Goal: Information Seeking & Learning: Learn about a topic

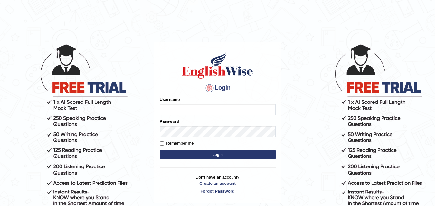
type input "Anjlai"
click at [213, 155] on button "Login" at bounding box center [218, 155] width 116 height 10
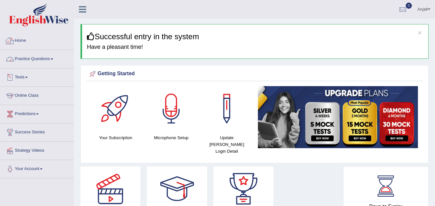
click at [46, 61] on link "Practice Questions" at bounding box center [36, 58] width 73 height 16
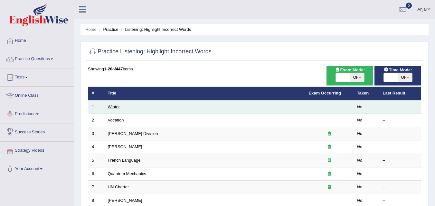
click at [112, 108] on link "Winter" at bounding box center [114, 107] width 12 height 5
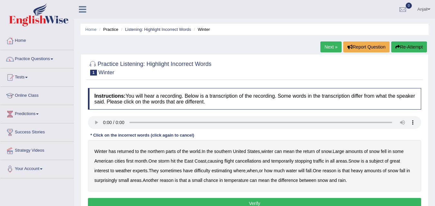
click at [230, 151] on b "southern" at bounding box center [222, 151] width 17 height 5
click at [132, 161] on b "first" at bounding box center [129, 161] width 7 height 5
click at [335, 162] on b "all" at bounding box center [332, 161] width 5 height 5
click at [297, 171] on b "water" at bounding box center [291, 170] width 11 height 5
click at [216, 179] on b "chance" at bounding box center [211, 180] width 14 height 5
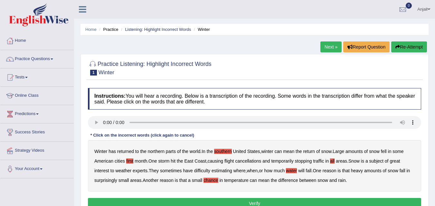
click at [305, 204] on button "Verify" at bounding box center [254, 203] width 333 height 11
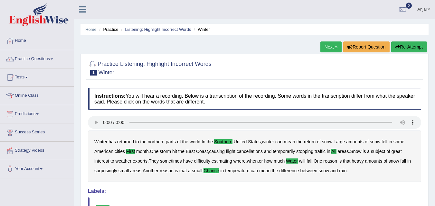
click at [331, 49] on link "Next »" at bounding box center [331, 47] width 21 height 11
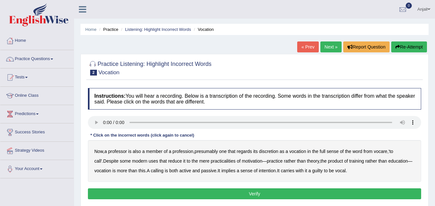
click at [275, 152] on b "discretion" at bounding box center [268, 151] width 19 height 5
click at [246, 159] on b "motivation" at bounding box center [252, 161] width 21 height 5
click at [269, 171] on b "intention" at bounding box center [267, 170] width 17 height 5
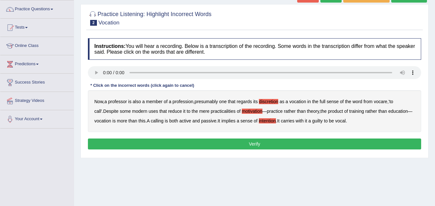
scroll to position [64, 0]
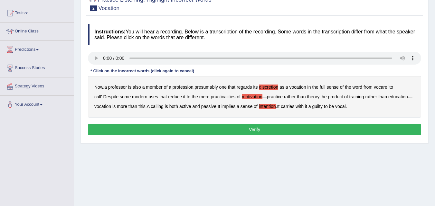
click at [323, 105] on b "guilty" at bounding box center [317, 106] width 11 height 5
click at [304, 129] on button "Verify" at bounding box center [254, 129] width 333 height 11
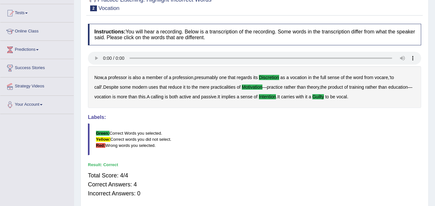
scroll to position [0, 0]
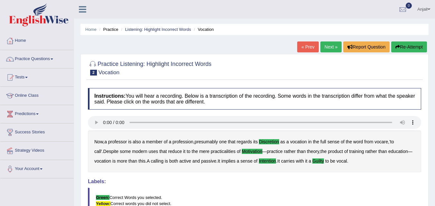
click at [327, 47] on link "Next »" at bounding box center [331, 47] width 21 height 11
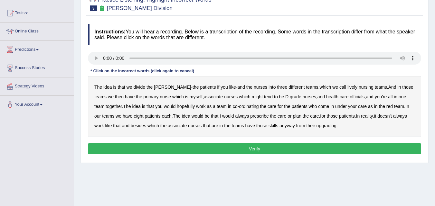
click at [348, 88] on b "lively" at bounding box center [353, 87] width 10 height 5
click at [252, 97] on b "might" at bounding box center [257, 96] width 11 height 5
click at [350, 96] on b "officials" at bounding box center [357, 96] width 15 height 5
click at [235, 116] on b "always" at bounding box center [242, 116] width 14 height 5
click at [323, 126] on b "upgrading" at bounding box center [327, 125] width 20 height 5
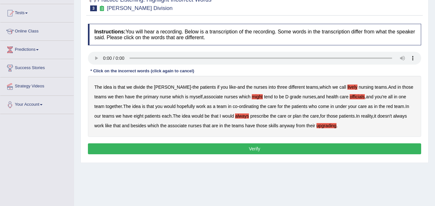
click at [250, 149] on button "Verify" at bounding box center [254, 149] width 333 height 11
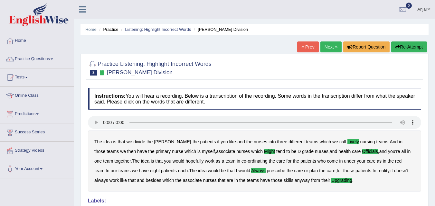
click at [329, 45] on link "Next »" at bounding box center [331, 47] width 21 height 11
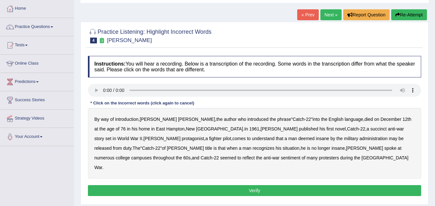
click at [360, 139] on b "administration" at bounding box center [374, 138] width 28 height 5
click at [283, 147] on b "situation" at bounding box center [291, 148] width 17 height 5
click at [255, 156] on b "reflect" at bounding box center [249, 158] width 12 height 5
click at [245, 186] on button "Verify" at bounding box center [254, 191] width 333 height 11
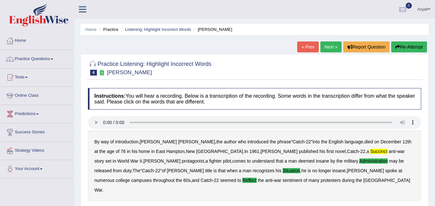
click at [331, 47] on link "Next »" at bounding box center [331, 47] width 21 height 11
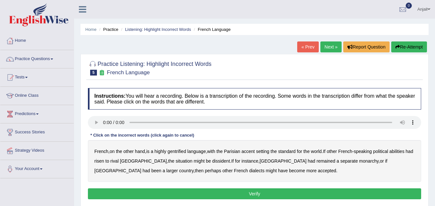
click at [183, 150] on b "gentrified" at bounding box center [177, 151] width 19 height 5
click at [212, 164] on b "dissident" at bounding box center [221, 161] width 18 height 5
click at [359, 163] on b "monarchy" at bounding box center [368, 161] width 19 height 5
click at [218, 196] on button "Verify" at bounding box center [254, 194] width 333 height 11
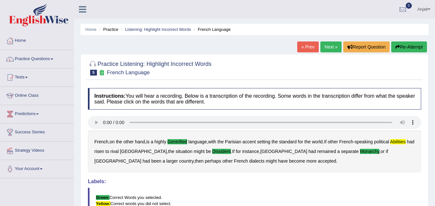
click at [328, 45] on link "Next »" at bounding box center [331, 47] width 21 height 11
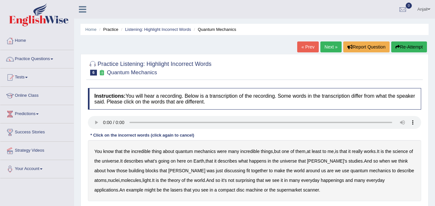
click at [407, 151] on b "science" at bounding box center [400, 151] width 15 height 5
click at [224, 171] on b "discussing" at bounding box center [234, 170] width 21 height 5
click at [321, 180] on b "happenings" at bounding box center [332, 180] width 23 height 5
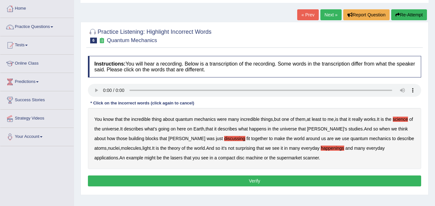
click at [246, 159] on b "machine" at bounding box center [254, 158] width 17 height 5
click at [263, 182] on button "Verify" at bounding box center [254, 181] width 333 height 11
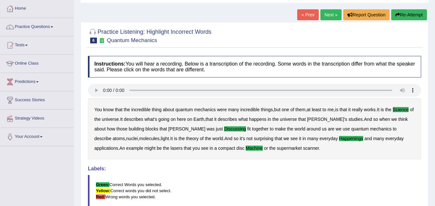
click at [330, 15] on link "Next »" at bounding box center [331, 14] width 21 height 11
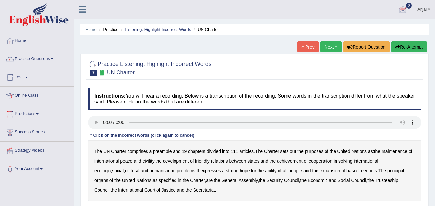
click at [293, 151] on b "out" at bounding box center [293, 151] width 6 height 5
click at [111, 168] on b "ecologic" at bounding box center [102, 170] width 16 height 5
click at [265, 170] on b "ability" at bounding box center [271, 170] width 12 height 5
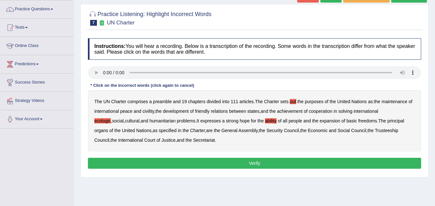
scroll to position [64, 0]
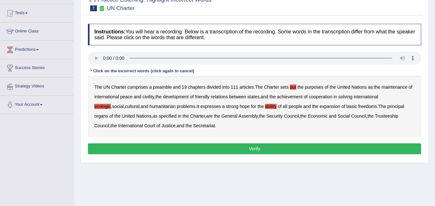
click at [252, 148] on button "Verify" at bounding box center [254, 149] width 333 height 11
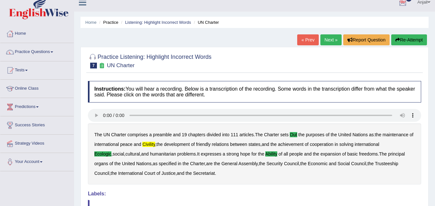
scroll to position [0, 0]
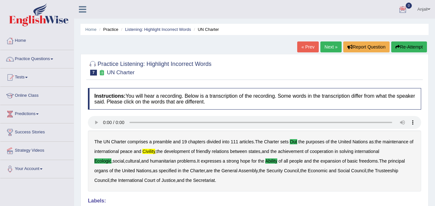
click at [326, 47] on link "Next »" at bounding box center [331, 47] width 21 height 11
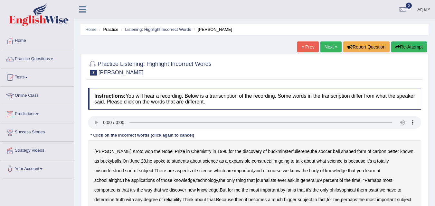
click at [241, 162] on b "expansible" at bounding box center [240, 161] width 22 height 5
click at [116, 188] on b "comported" at bounding box center [104, 190] width 21 height 5
click at [357, 189] on b "thermostat" at bounding box center [367, 190] width 21 height 5
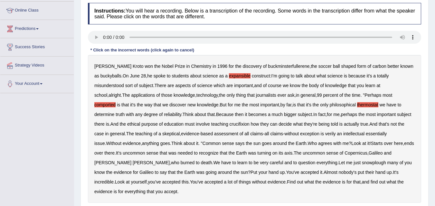
scroll to position [97, 0]
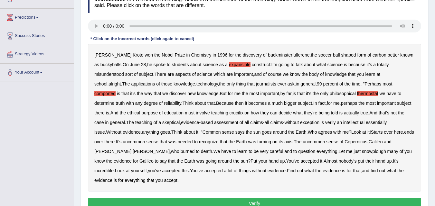
click at [230, 114] on b "crucifixion" at bounding box center [240, 112] width 20 height 5
click at [325, 123] on b "verily" at bounding box center [330, 122] width 11 height 5
click at [366, 122] on b "essentially" at bounding box center [376, 122] width 21 height 5
click at [362, 153] on b "snowplough" at bounding box center [374, 151] width 24 height 5
click at [360, 198] on button "Verify" at bounding box center [254, 203] width 333 height 11
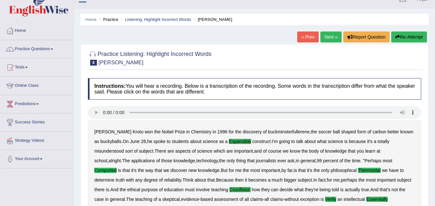
scroll to position [0, 0]
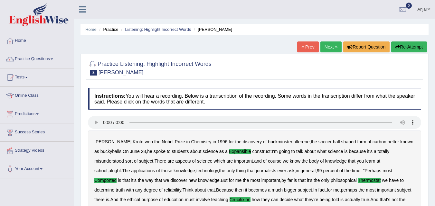
click at [329, 47] on link "Next »" at bounding box center [331, 47] width 21 height 11
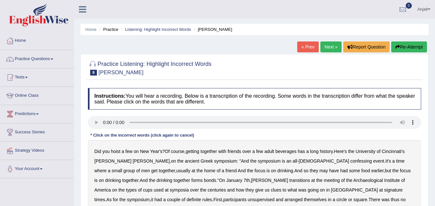
click at [350, 162] on b "confessing" at bounding box center [361, 161] width 22 height 5
click at [31, 98] on link "Online Class" at bounding box center [36, 95] width 73 height 16
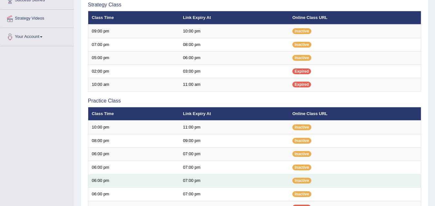
scroll to position [114, 0]
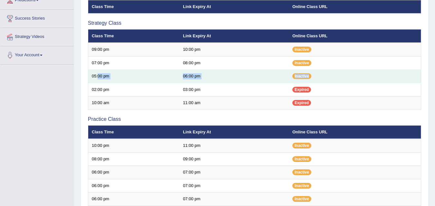
drag, startPoint x: 97, startPoint y: 75, endPoint x: 327, endPoint y: 75, distance: 230.0
click at [327, 75] on tr "05:00 pm 06:00 pm Inactive" at bounding box center [254, 77] width 333 height 14
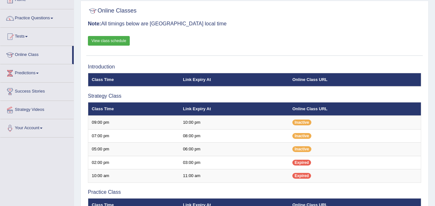
scroll to position [4, 0]
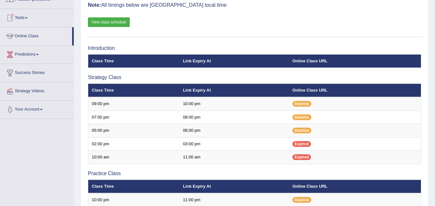
scroll to position [64, 0]
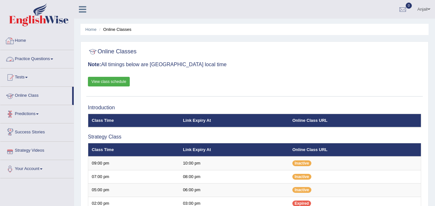
click at [52, 59] on link "Practice Questions" at bounding box center [36, 58] width 73 height 16
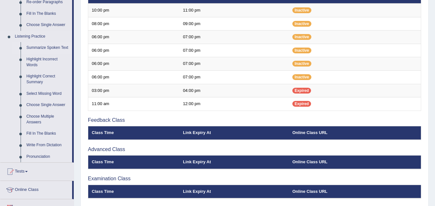
scroll to position [258, 0]
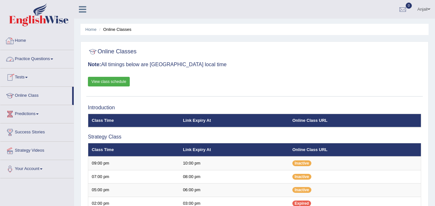
click at [11, 41] on div at bounding box center [10, 41] width 10 height 10
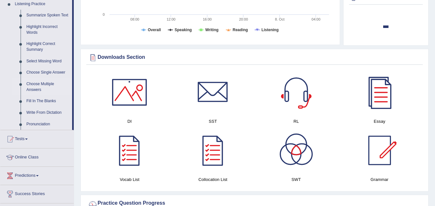
scroll to position [258, 0]
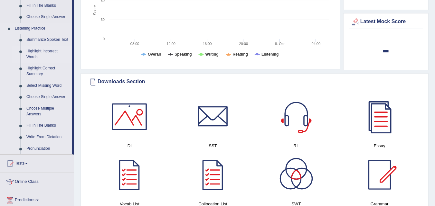
click at [47, 49] on link "Highlight Incorrect Words" at bounding box center [48, 54] width 49 height 17
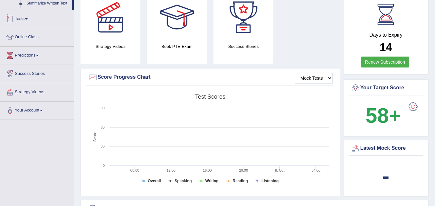
scroll to position [184, 0]
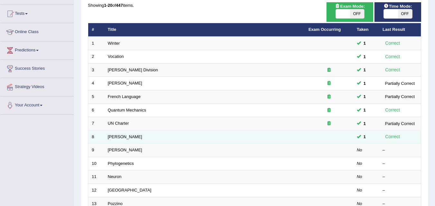
scroll to position [64, 0]
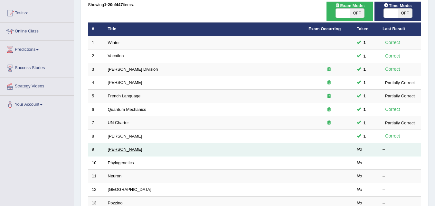
click at [120, 150] on link "Kathleen" at bounding box center [125, 149] width 34 height 5
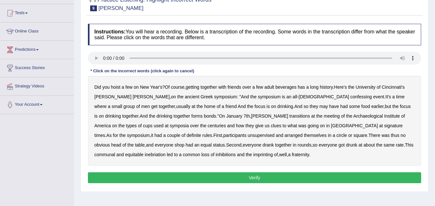
click at [350, 98] on b "confessing" at bounding box center [361, 96] width 22 height 5
click at [290, 117] on b "transitions" at bounding box center [300, 116] width 21 height 5
click at [384, 125] on b "signature" at bounding box center [393, 125] width 19 height 5
click at [248, 135] on b "unsupervised" at bounding box center [261, 135] width 27 height 5
click at [184, 143] on b "shop" at bounding box center [180, 145] width 10 height 5
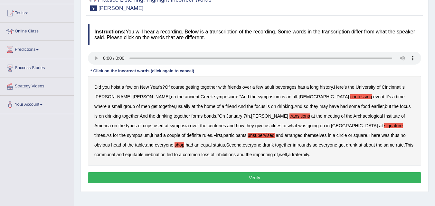
click at [376, 146] on b "the" at bounding box center [379, 145] width 6 height 5
click at [254, 155] on b "imprinting" at bounding box center [264, 154] width 20 height 5
click at [231, 176] on button "Verify" at bounding box center [254, 178] width 333 height 11
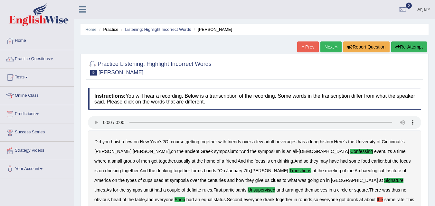
click at [326, 48] on link "Next »" at bounding box center [331, 47] width 21 height 11
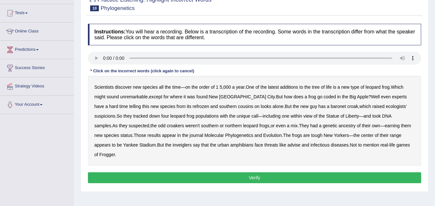
click at [324, 97] on b "coded" at bounding box center [330, 96] width 12 height 5
click at [193, 106] on b "refrozen" at bounding box center [201, 106] width 16 height 5
click at [173, 145] on b "inveiglers" at bounding box center [182, 145] width 19 height 5
click at [288, 144] on b "advise" at bounding box center [294, 145] width 13 height 5
click at [273, 173] on button "Verify" at bounding box center [254, 178] width 333 height 11
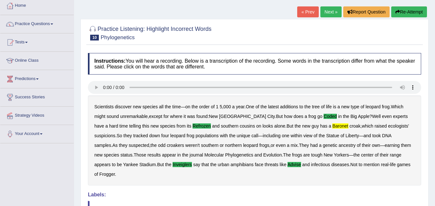
scroll to position [3, 0]
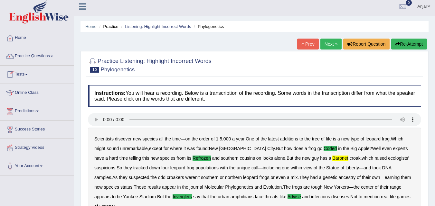
click at [55, 53] on link "Practice Questions" at bounding box center [36, 55] width 73 height 16
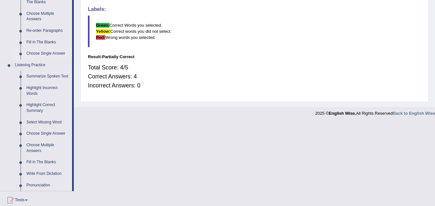
scroll to position [228, 0]
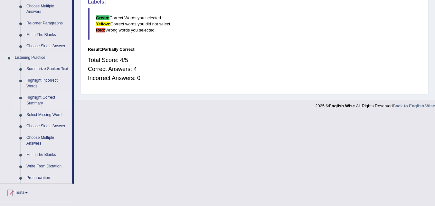
click at [44, 98] on link "Highlight Correct Summary" at bounding box center [48, 100] width 49 height 17
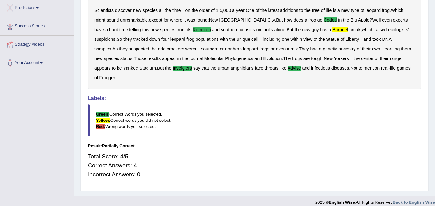
scroll to position [83, 0]
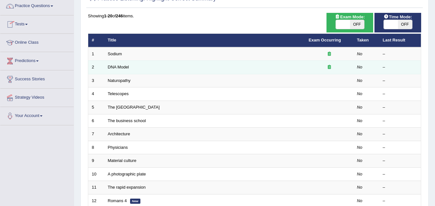
scroll to position [64, 0]
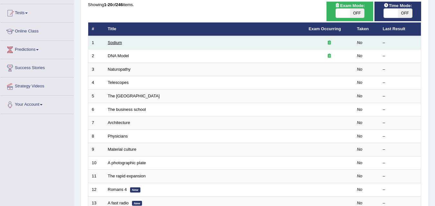
click at [119, 44] on link "Sodium" at bounding box center [115, 42] width 14 height 5
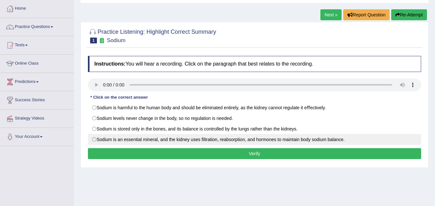
click at [321, 138] on label "Sodium is an essential mineral, and the kidney uses ﬁltration, reabsorption, an…" at bounding box center [254, 139] width 333 height 11
radio input "true"
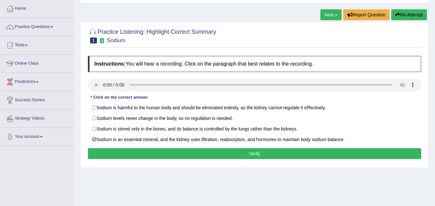
click at [321, 155] on button "Verify" at bounding box center [254, 154] width 333 height 11
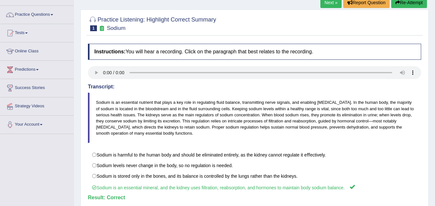
scroll to position [32, 0]
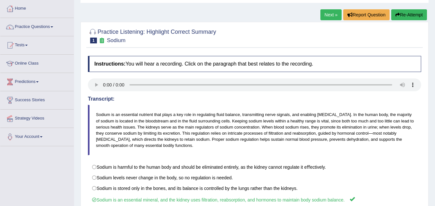
click at [324, 15] on link "Next »" at bounding box center [331, 14] width 21 height 11
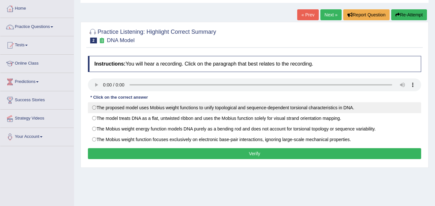
click at [339, 108] on label "The proposed model uses Mobius weight functions to unify topological and sequen…" at bounding box center [254, 107] width 333 height 11
radio input "true"
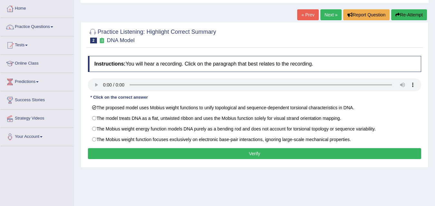
click at [289, 156] on button "Verify" at bounding box center [254, 154] width 333 height 11
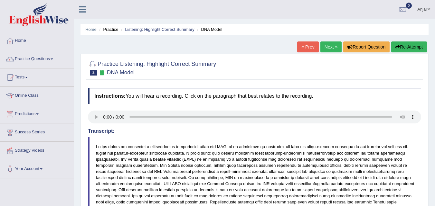
click at [331, 48] on link "Next »" at bounding box center [331, 47] width 21 height 11
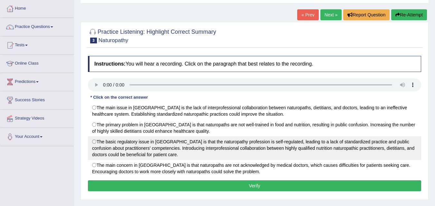
click at [374, 149] on label "The basic regulatory issue in [GEOGRAPHIC_DATA] is that the naturopathy profess…" at bounding box center [254, 149] width 333 height 24
radio input "true"
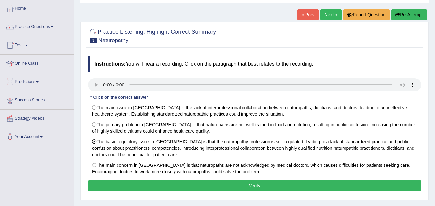
click at [240, 189] on button "Verify" at bounding box center [254, 186] width 333 height 11
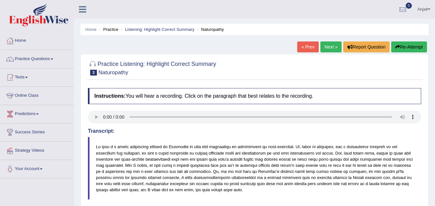
click at [329, 43] on link "Next »" at bounding box center [331, 47] width 21 height 11
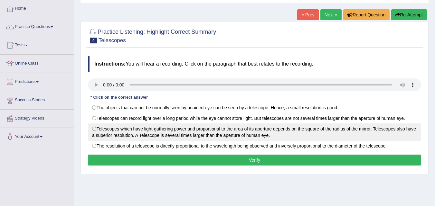
click at [388, 133] on label "Telescopes which have light-gathering power and proportional to the area of its…" at bounding box center [254, 132] width 333 height 17
radio input "true"
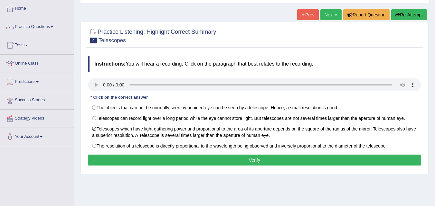
click at [390, 158] on button "Verify" at bounding box center [254, 160] width 333 height 11
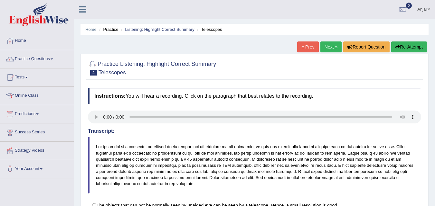
click at [325, 48] on link "Next »" at bounding box center [331, 47] width 21 height 11
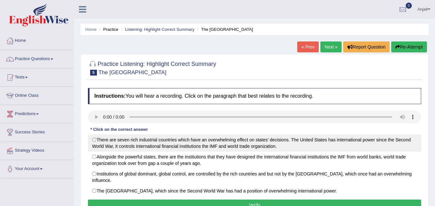
click at [304, 141] on label "There are seven rich industrial countries which have an overwhelming effect on …" at bounding box center [254, 143] width 333 height 17
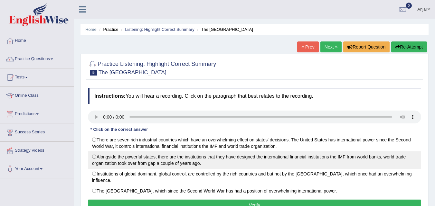
radio input "true"
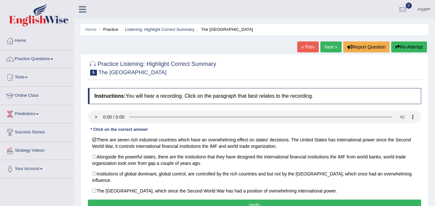
click at [309, 201] on button "Verify" at bounding box center [254, 205] width 333 height 11
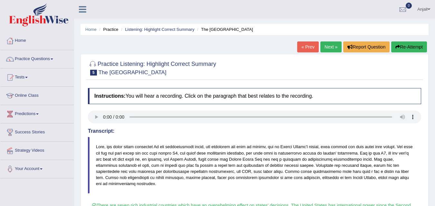
click at [332, 44] on link "Next »" at bounding box center [331, 47] width 21 height 11
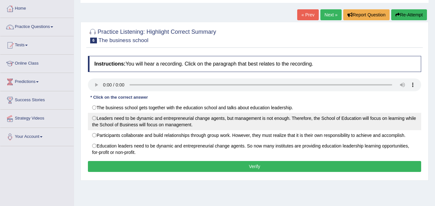
click at [369, 124] on label "Leaders need to be dynamic and entrepreneurial change agents, but management is…" at bounding box center [254, 121] width 333 height 17
radio input "true"
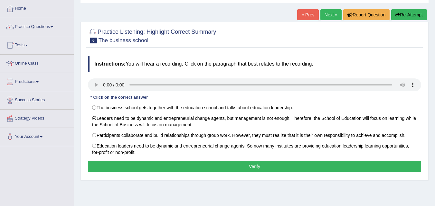
click at [291, 167] on button "Verify" at bounding box center [254, 166] width 333 height 11
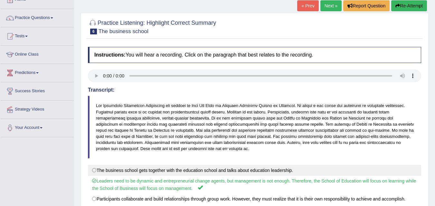
scroll to position [32, 0]
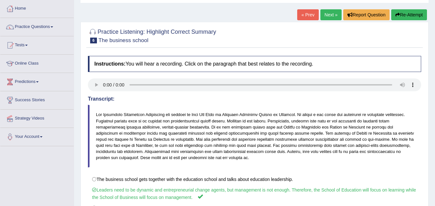
click at [329, 13] on link "Next »" at bounding box center [331, 14] width 21 height 11
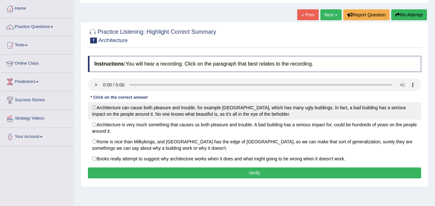
click at [210, 110] on label "Architecture can cause both pleasure and trouble, for example [GEOGRAPHIC_DATA]…" at bounding box center [254, 110] width 333 height 17
radio input "true"
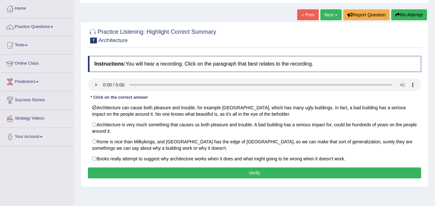
click at [238, 173] on button "Verify" at bounding box center [254, 173] width 333 height 11
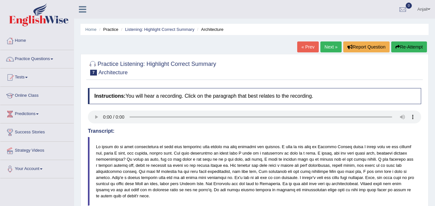
click at [323, 47] on link "Next »" at bounding box center [331, 47] width 21 height 11
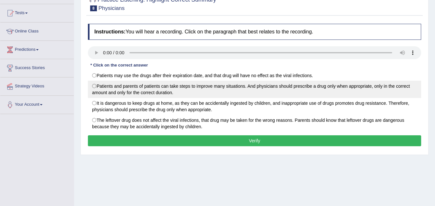
click at [401, 90] on label "Patients and parents of patients can take steps to improve many situations. And…" at bounding box center [254, 89] width 333 height 17
radio input "true"
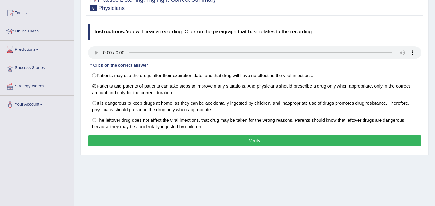
click at [280, 140] on button "Verify" at bounding box center [254, 141] width 333 height 11
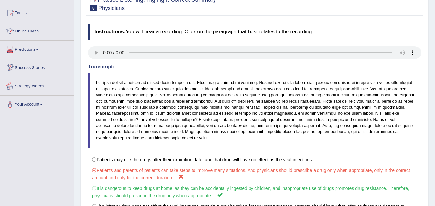
click at [36, 25] on link "Online Class" at bounding box center [36, 31] width 73 height 16
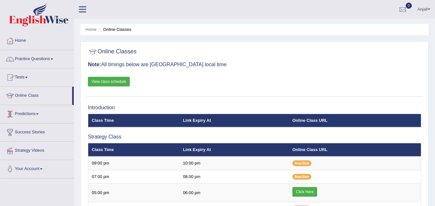
click at [28, 53] on link "Practice Questions" at bounding box center [36, 58] width 73 height 16
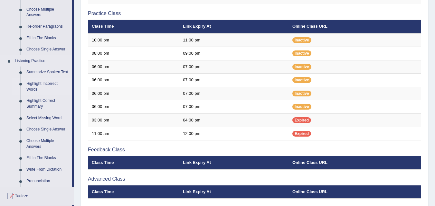
scroll to position [226, 0]
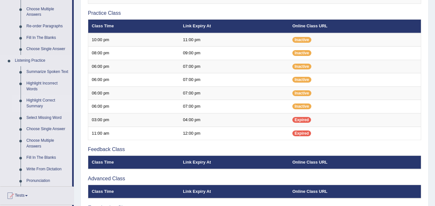
click at [43, 102] on link "Highlight Correct Summary" at bounding box center [48, 103] width 49 height 17
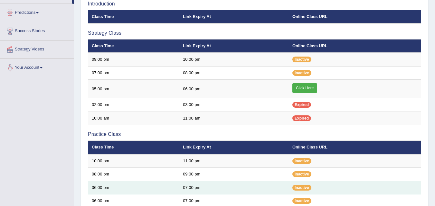
scroll to position [186, 0]
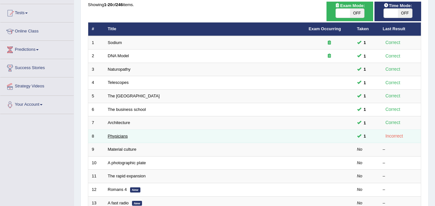
click at [114, 137] on link "Physicians" at bounding box center [118, 136] width 20 height 5
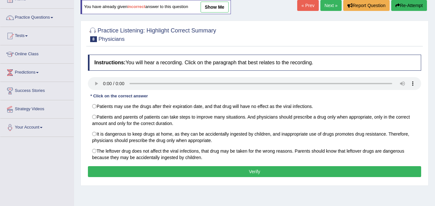
scroll to position [32, 0]
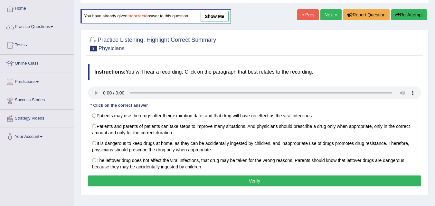
click at [324, 12] on link "Next »" at bounding box center [331, 14] width 21 height 11
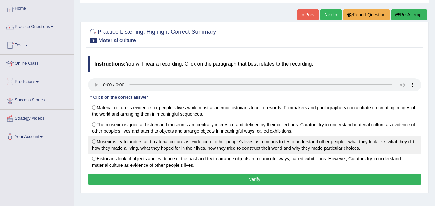
click at [251, 147] on label "Museums try to understand material culture as evidence of other people’s lives …" at bounding box center [254, 145] width 333 height 17
radio input "true"
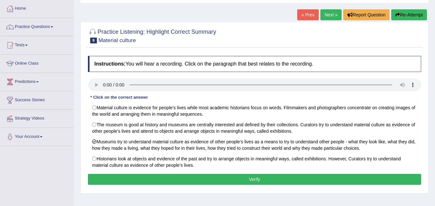
click at [260, 180] on button "Verify" at bounding box center [254, 179] width 333 height 11
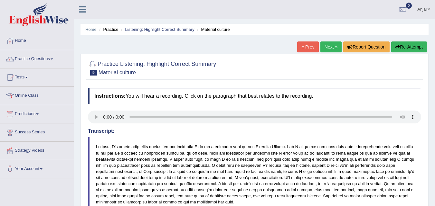
click at [331, 45] on link "Next »" at bounding box center [331, 47] width 21 height 11
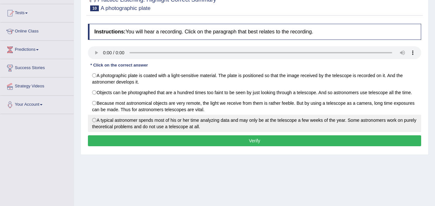
click at [148, 119] on label "A typical astronomer spends most of his or her time analyzing data and may only…" at bounding box center [254, 123] width 333 height 17
radio input "true"
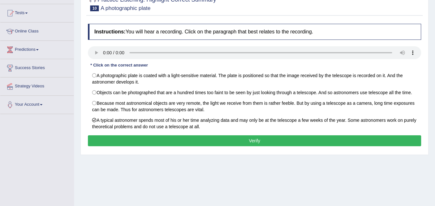
click at [157, 140] on button "Verify" at bounding box center [254, 141] width 333 height 11
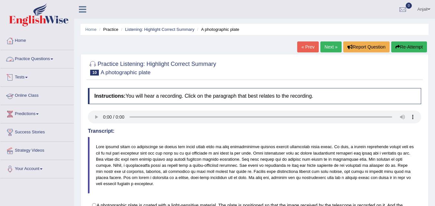
click at [50, 56] on link "Practice Questions" at bounding box center [36, 58] width 73 height 16
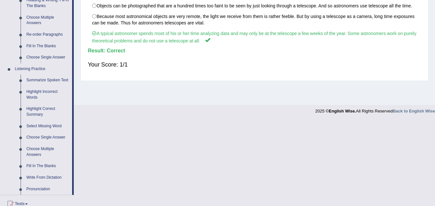
scroll to position [226, 0]
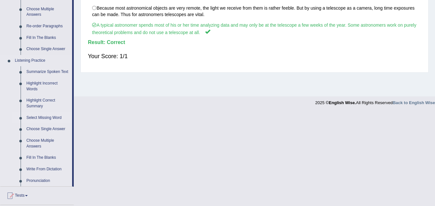
click at [49, 118] on link "Select Missing Word" at bounding box center [48, 118] width 49 height 12
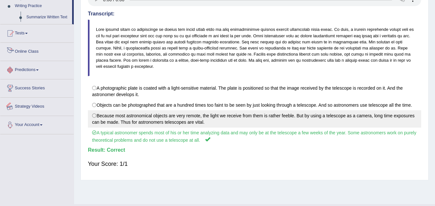
scroll to position [132, 0]
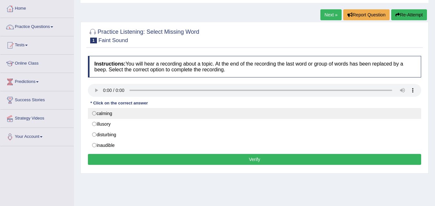
click at [133, 111] on label "calming" at bounding box center [254, 113] width 333 height 11
radio input "true"
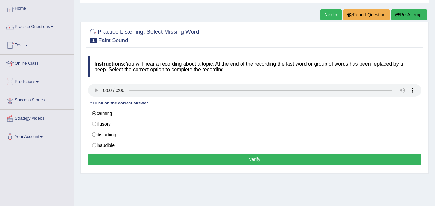
click at [178, 158] on button "Verify" at bounding box center [254, 159] width 333 height 11
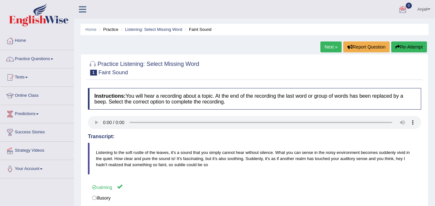
click at [335, 44] on link "Next »" at bounding box center [331, 47] width 21 height 11
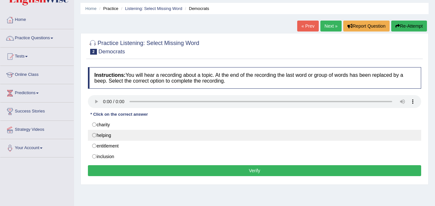
scroll to position [32, 0]
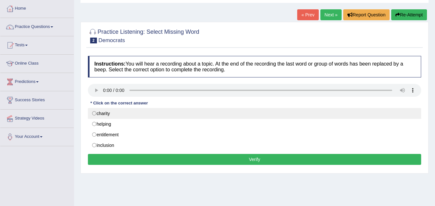
click at [116, 115] on label "charity" at bounding box center [254, 113] width 333 height 11
radio input "true"
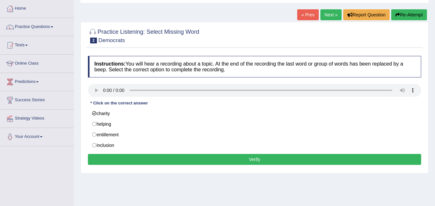
click at [147, 160] on button "Verify" at bounding box center [254, 159] width 333 height 11
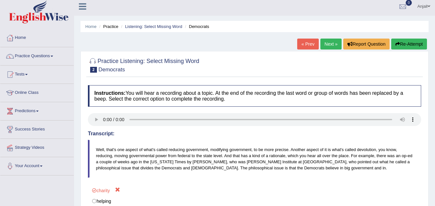
scroll to position [0, 0]
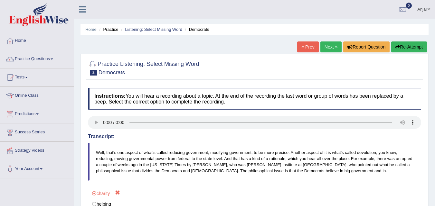
click at [333, 43] on link "Next »" at bounding box center [331, 47] width 21 height 11
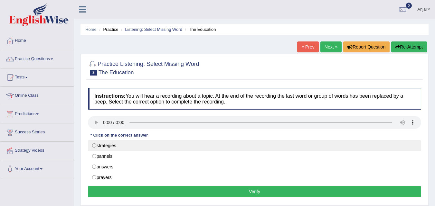
click at [141, 145] on label "strategies" at bounding box center [254, 145] width 333 height 11
radio input "true"
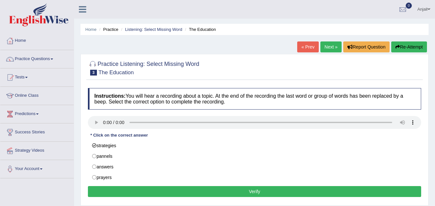
click at [187, 191] on button "Verify" at bounding box center [254, 192] width 333 height 11
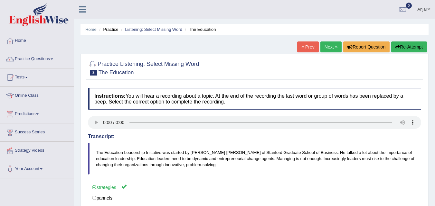
click at [326, 48] on link "Next »" at bounding box center [331, 47] width 21 height 11
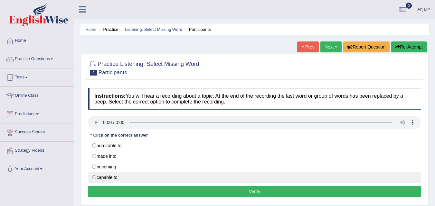
click at [121, 176] on label "capable to" at bounding box center [254, 177] width 333 height 11
radio input "true"
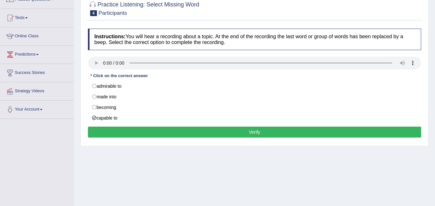
scroll to position [64, 0]
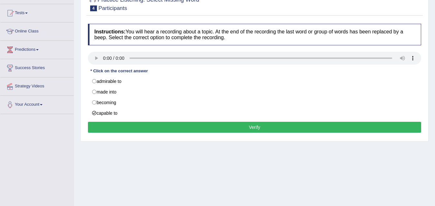
click at [231, 130] on button "Verify" at bounding box center [254, 127] width 333 height 11
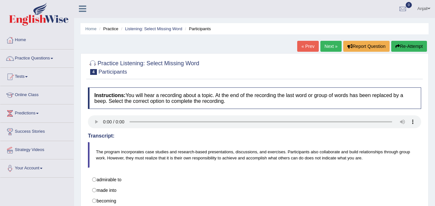
scroll to position [0, 0]
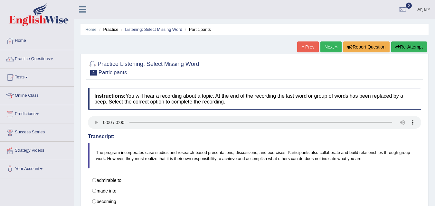
click at [333, 46] on link "Next »" at bounding box center [331, 47] width 21 height 11
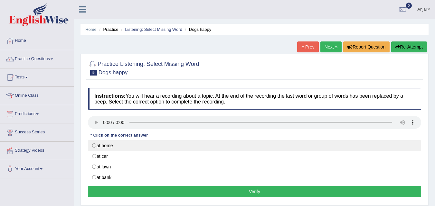
click at [152, 146] on label "at home" at bounding box center [254, 145] width 333 height 11
radio input "true"
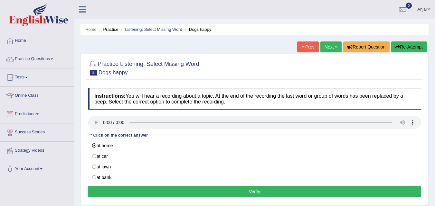
click at [174, 192] on button "Verify" at bounding box center [254, 192] width 333 height 11
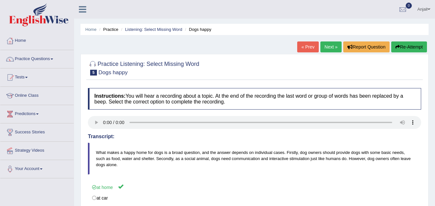
click at [327, 45] on link "Next »" at bounding box center [331, 47] width 21 height 11
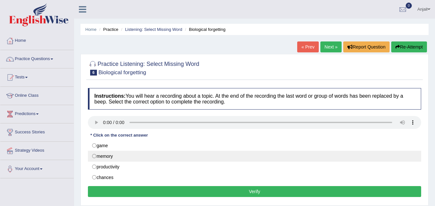
click at [157, 158] on label "memory" at bounding box center [254, 156] width 333 height 11
radio input "true"
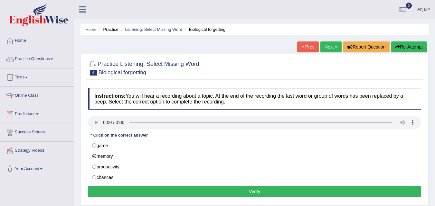
click at [170, 190] on button "Verify" at bounding box center [254, 192] width 333 height 11
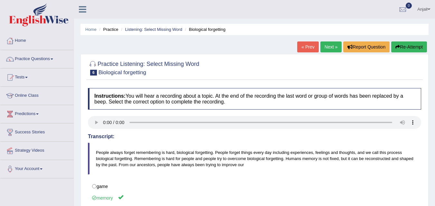
click at [330, 46] on link "Next »" at bounding box center [331, 47] width 21 height 11
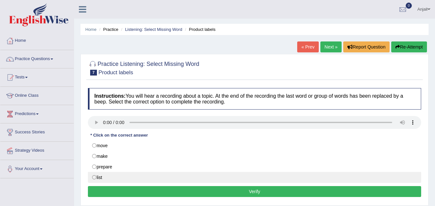
click at [148, 176] on label "list" at bounding box center [254, 177] width 333 height 11
radio input "true"
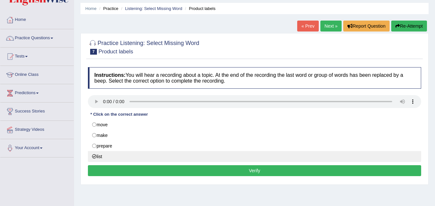
scroll to position [64, 0]
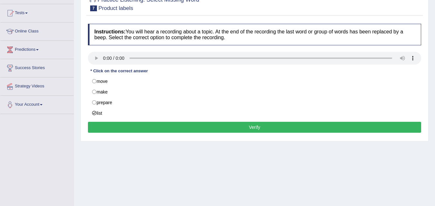
click at [177, 130] on button "Verify" at bounding box center [254, 127] width 333 height 11
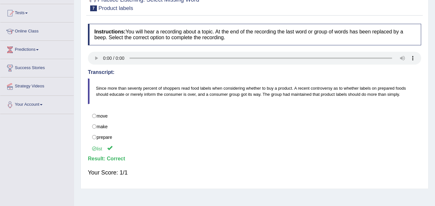
scroll to position [0, 0]
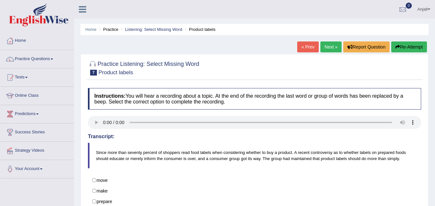
click at [331, 45] on link "Next »" at bounding box center [331, 47] width 21 height 11
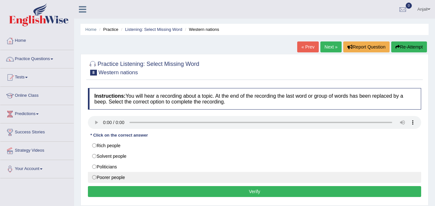
click at [134, 175] on label "Poorer people" at bounding box center [254, 177] width 333 height 11
radio input "true"
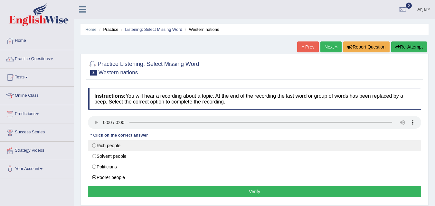
scroll to position [32, 0]
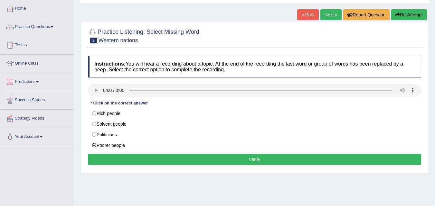
click at [195, 159] on button "Verify" at bounding box center [254, 159] width 333 height 11
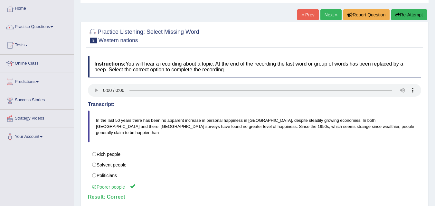
click at [327, 19] on link "Next »" at bounding box center [331, 14] width 21 height 11
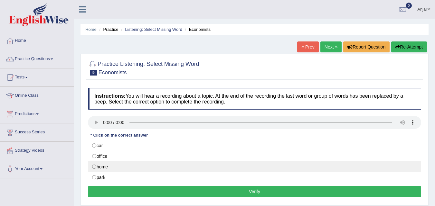
click at [142, 165] on label "home" at bounding box center [254, 167] width 333 height 11
radio input "true"
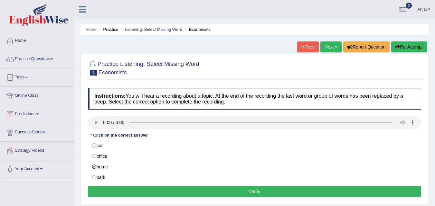
click at [154, 192] on button "Verify" at bounding box center [254, 192] width 333 height 11
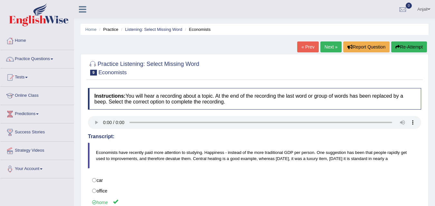
click at [327, 46] on link "Next »" at bounding box center [331, 47] width 21 height 11
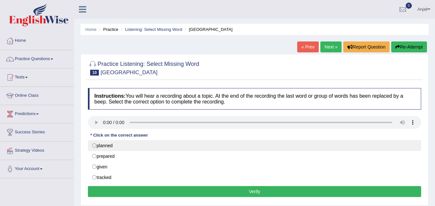
click at [145, 144] on label "planned" at bounding box center [254, 145] width 333 height 11
radio input "true"
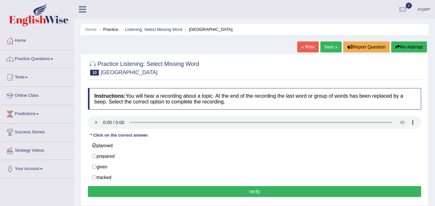
click at [163, 192] on button "Verify" at bounding box center [254, 192] width 333 height 11
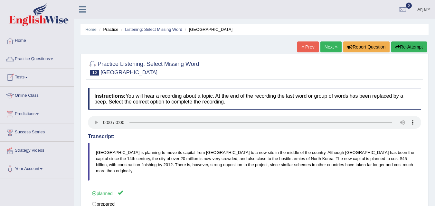
click at [58, 60] on link "Practice Questions" at bounding box center [36, 58] width 73 height 16
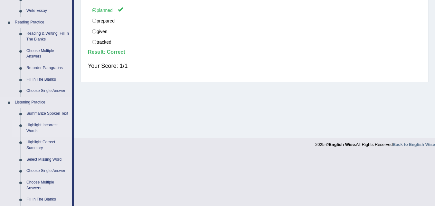
scroll to position [226, 0]
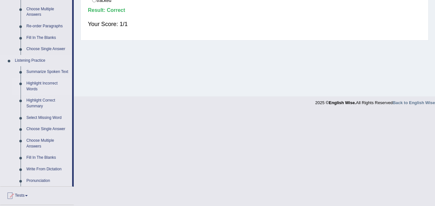
click at [49, 81] on link "Highlight Incorrect Words" at bounding box center [48, 86] width 49 height 17
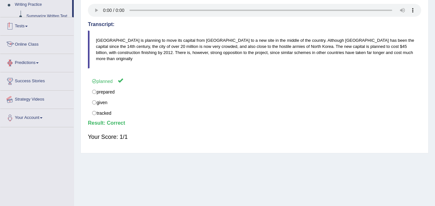
scroll to position [132, 0]
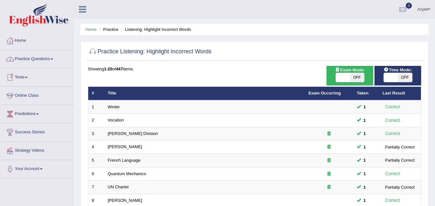
click at [44, 65] on link "Practice Questions" at bounding box center [36, 58] width 73 height 16
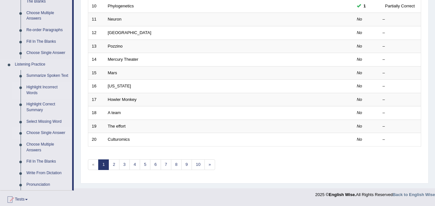
scroll to position [226, 0]
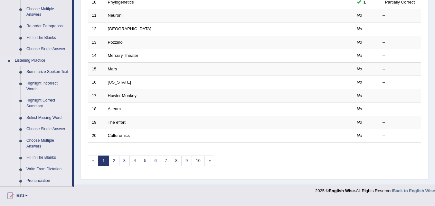
click at [46, 99] on link "Highlight Correct Summary" at bounding box center [48, 103] width 49 height 17
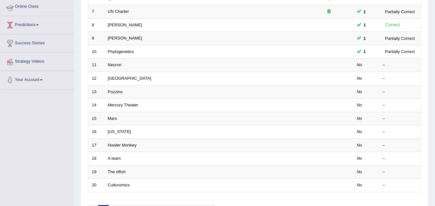
scroll to position [106, 0]
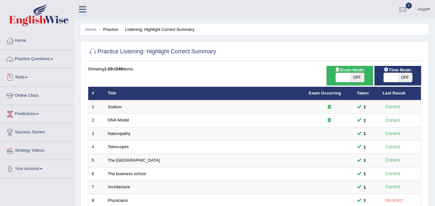
click at [37, 61] on link "Practice Questions" at bounding box center [36, 58] width 73 height 16
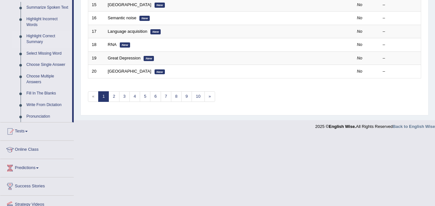
scroll to position [258, 0]
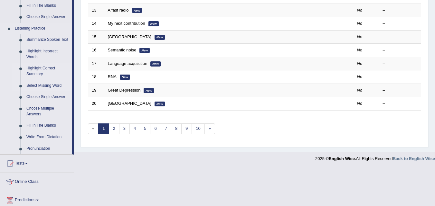
click at [37, 87] on link "Select Missing Word" at bounding box center [48, 86] width 49 height 12
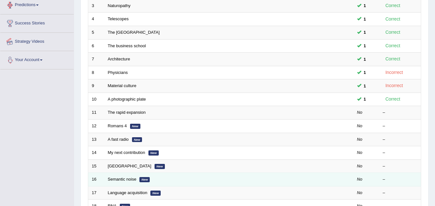
scroll to position [209, 0]
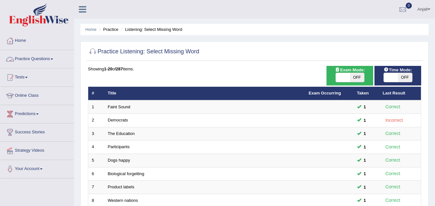
click at [42, 53] on link "Practice Questions" at bounding box center [36, 58] width 73 height 16
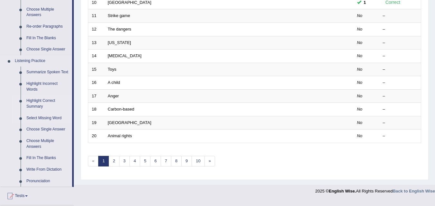
scroll to position [226, 0]
click at [40, 157] on link "Fill In The Blanks" at bounding box center [48, 158] width 49 height 12
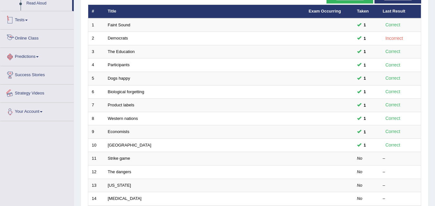
scroll to position [187, 0]
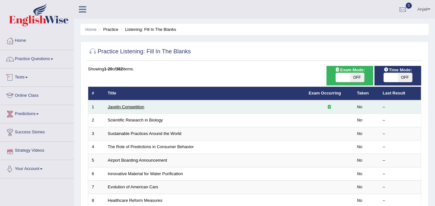
click at [136, 108] on link "Javelin Competition" at bounding box center [126, 107] width 36 height 5
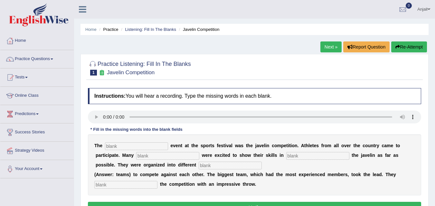
click at [123, 145] on input "text" at bounding box center [136, 147] width 63 height 8
drag, startPoint x: 124, startPoint y: 147, endPoint x: 117, endPoint y: 146, distance: 6.6
click at [123, 147] on input "text" at bounding box center [136, 147] width 63 height 8
type input "bigest"
click at [149, 157] on input "text" at bounding box center [167, 156] width 63 height 8
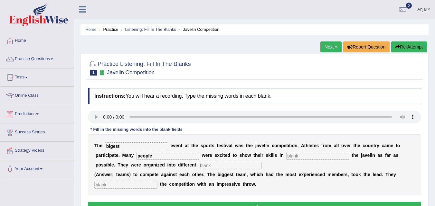
type input "people"
click at [301, 158] on input "text" at bounding box center [317, 156] width 63 height 8
click at [216, 168] on input "text" at bounding box center [230, 166] width 63 height 8
type input "teams"
click at [126, 188] on input "text" at bounding box center [125, 185] width 63 height 8
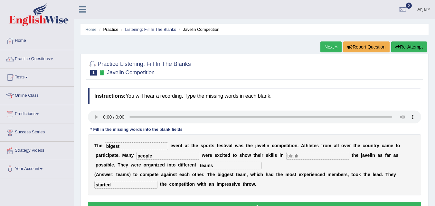
type input "started"
click at [112, 146] on input "bigest" at bounding box center [136, 147] width 63 height 8
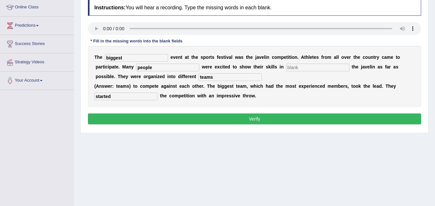
scroll to position [97, 0]
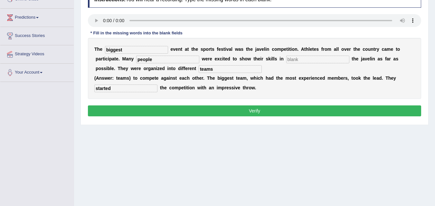
type input "biggest"
click at [224, 111] on button "Verify" at bounding box center [254, 111] width 333 height 11
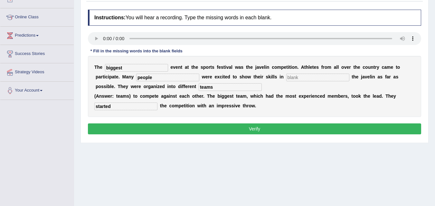
scroll to position [64, 0]
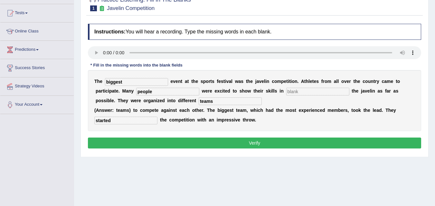
click at [299, 91] on input "text" at bounding box center [317, 92] width 63 height 8
type input "g"
type input "throwing"
click at [201, 140] on button "Verify" at bounding box center [254, 143] width 333 height 11
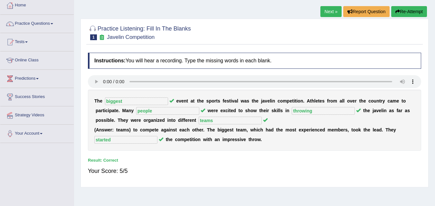
scroll to position [0, 0]
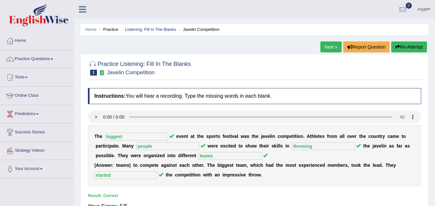
click at [326, 47] on link "Next »" at bounding box center [331, 47] width 21 height 11
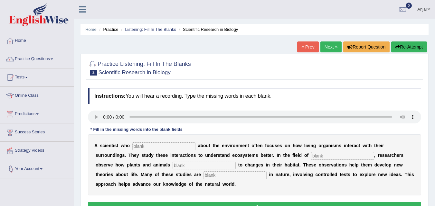
click at [157, 146] on input "text" at bounding box center [163, 147] width 63 height 8
click at [160, 148] on input "text" at bounding box center [163, 147] width 63 height 8
type input "cares"
click at [332, 156] on input "text" at bounding box center [342, 156] width 63 height 8
type input "bio"
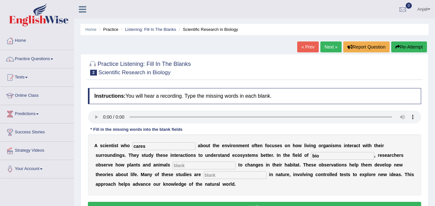
click at [191, 164] on input "text" at bounding box center [204, 166] width 63 height 8
type input "resp"
click at [224, 176] on input "text" at bounding box center [235, 176] width 63 height 8
type input "experimental"
click at [199, 166] on input "resp" at bounding box center [204, 166] width 63 height 8
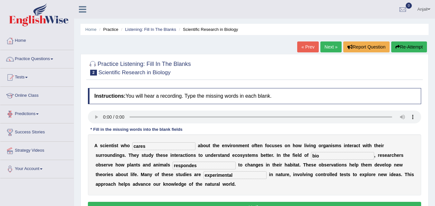
type input "respondes"
click at [331, 156] on input "bio" at bounding box center [342, 156] width 63 height 8
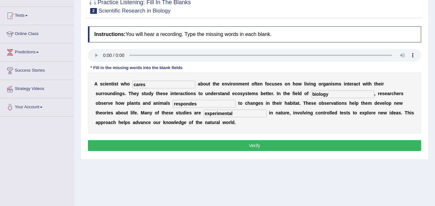
scroll to position [64, 0]
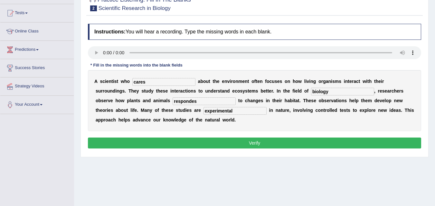
type input "biology"
click at [238, 143] on button "Verify" at bounding box center [254, 143] width 333 height 11
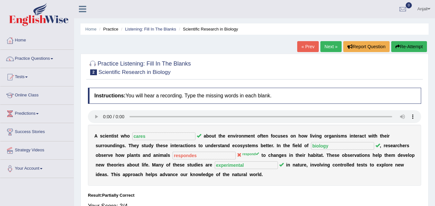
scroll to position [0, 0]
click at [326, 48] on link "Next »" at bounding box center [331, 47] width 21 height 11
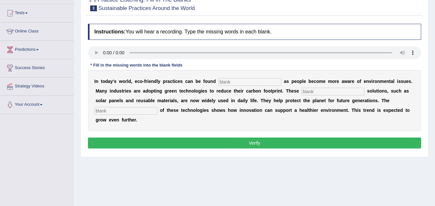
click at [238, 82] on input "text" at bounding box center [249, 82] width 63 height 8
type input "every"
click at [309, 92] on input "text" at bounding box center [333, 92] width 63 height 8
type input "w"
type input "syst"
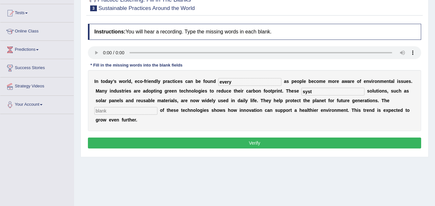
click at [238, 82] on input "every" at bounding box center [249, 82] width 63 height 8
type input "everywhere"
click at [126, 113] on input "text" at bounding box center [125, 111] width 63 height 8
type input "application"
click at [319, 91] on input "syst" at bounding box center [333, 92] width 63 height 8
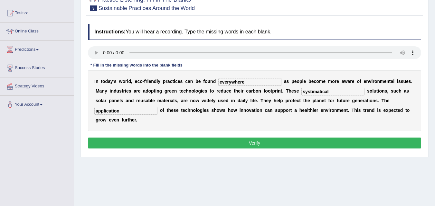
type input "systimatical"
click at [310, 145] on button "Verify" at bounding box center [254, 143] width 333 height 11
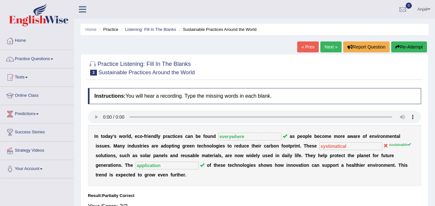
click at [333, 47] on link "Next »" at bounding box center [331, 47] width 21 height 11
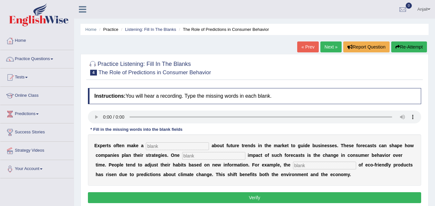
click at [196, 148] on input "text" at bounding box center [177, 147] width 63 height 8
click at [152, 148] on input "text" at bounding box center [177, 147] width 63 height 8
type input "predc"
click at [199, 157] on input "text" at bounding box center [213, 156] width 63 height 8
type input "profound"
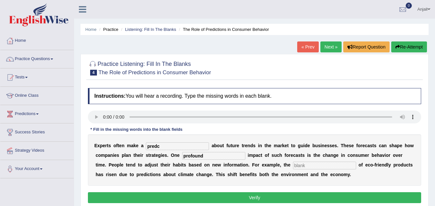
click at [300, 165] on input "text" at bounding box center [324, 166] width 63 height 8
click at [164, 146] on input "predc" at bounding box center [177, 147] width 63 height 8
click at [303, 167] on input "text" at bounding box center [324, 166] width 63 height 8
type input "consumption"
click at [171, 146] on input "predc" at bounding box center [177, 147] width 63 height 8
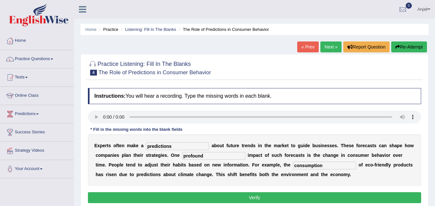
type input "predictions"
click at [234, 196] on button "Verify" at bounding box center [254, 198] width 333 height 11
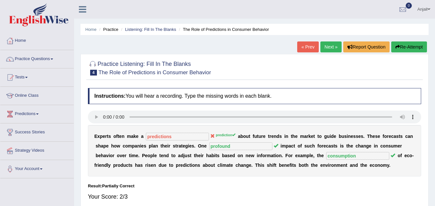
click at [331, 49] on link "Next »" at bounding box center [331, 47] width 21 height 11
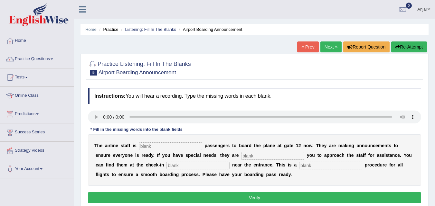
click at [149, 148] on input "text" at bounding box center [170, 147] width 63 height 8
click at [161, 148] on input "text" at bounding box center [170, 147] width 63 height 8
type input "in"
click at [262, 156] on input "text" at bounding box center [272, 156] width 63 height 8
type input "req"
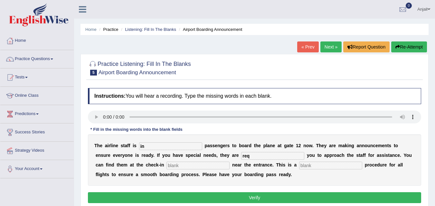
click at [183, 163] on input "text" at bounding box center [198, 166] width 63 height 8
type input "desk"
click at [314, 167] on input "text" at bounding box center [330, 166] width 63 height 8
type input "regular"
click at [154, 149] on input "in" at bounding box center [170, 147] width 63 height 8
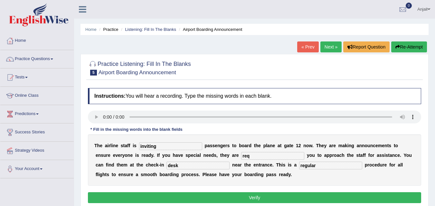
type input "inviting"
click at [255, 157] on input "req" at bounding box center [272, 156] width 63 height 8
type input "request"
click at [265, 197] on button "Verify" at bounding box center [254, 198] width 333 height 11
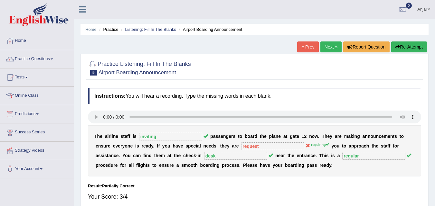
scroll to position [32, 0]
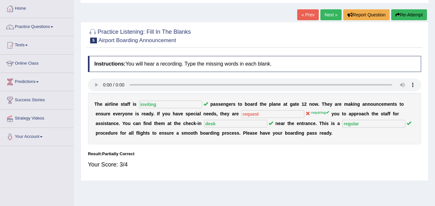
click at [329, 14] on link "Next »" at bounding box center [331, 14] width 21 height 11
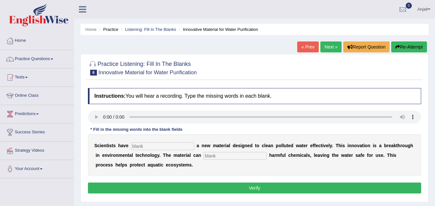
click at [148, 145] on input "text" at bounding box center [162, 147] width 63 height 8
type input "made"
click at [249, 156] on input "text" at bounding box center [235, 156] width 63 height 8
click at [218, 156] on input "absourbe" at bounding box center [235, 156] width 63 height 8
click at [237, 158] on input "absorbe" at bounding box center [235, 156] width 63 height 8
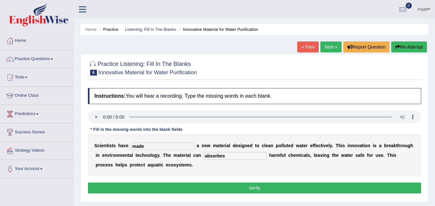
type input "absorbes"
click at [246, 190] on button "Verify" at bounding box center [254, 188] width 333 height 11
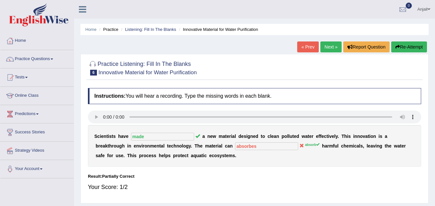
click at [332, 45] on link "Next »" at bounding box center [331, 47] width 21 height 11
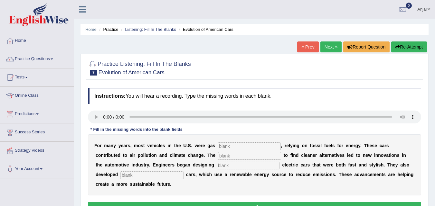
click at [231, 148] on input "text" at bounding box center [249, 147] width 63 height 8
click at [246, 144] on input "text" at bounding box center [249, 147] width 63 height 8
type input "powered"
click at [247, 155] on input "text" at bounding box center [249, 156] width 63 height 8
type input "ergency"
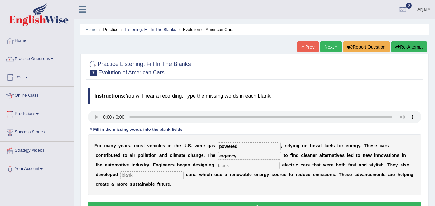
click at [236, 167] on input "text" at bounding box center [248, 166] width 63 height 8
type input "slick"
click at [152, 175] on input "text" at bounding box center [151, 176] width 63 height 8
type input "hydrogen"
click at [243, 157] on input "ergency" at bounding box center [249, 156] width 63 height 8
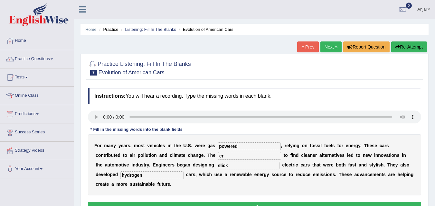
type input "e"
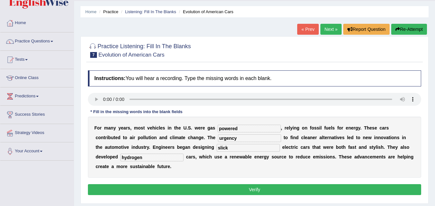
scroll to position [64, 0]
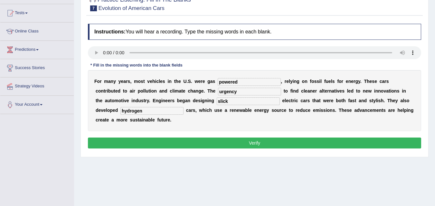
type input "urgency"
click at [288, 139] on button "Verify" at bounding box center [254, 143] width 333 height 11
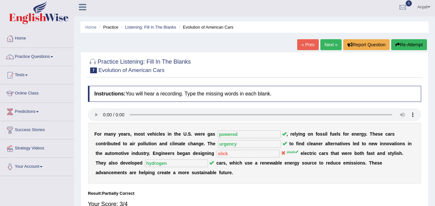
scroll to position [0, 0]
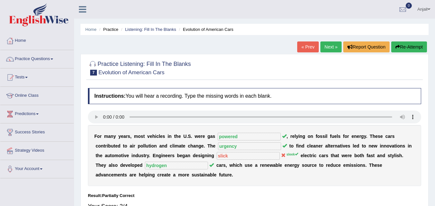
click at [329, 49] on link "Next »" at bounding box center [331, 47] width 21 height 11
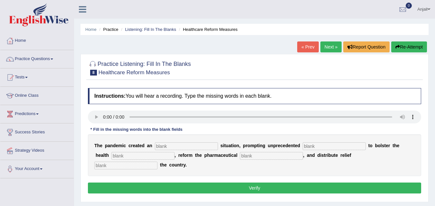
click at [311, 148] on input "text" at bounding box center [334, 147] width 63 height 8
click at [118, 169] on input "text" at bounding box center [125, 166] width 63 height 8
type input "the"
click at [133, 158] on input "text" at bounding box center [142, 156] width 63 height 8
type input "system"
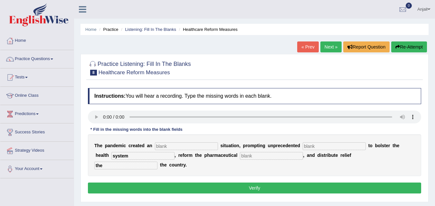
click at [286, 158] on input "text" at bounding box center [271, 156] width 63 height 8
type input "sector"
click at [191, 147] on input "text" at bounding box center [186, 147] width 63 height 8
type input "urgent"
click at [347, 144] on input "text" at bounding box center [334, 147] width 63 height 8
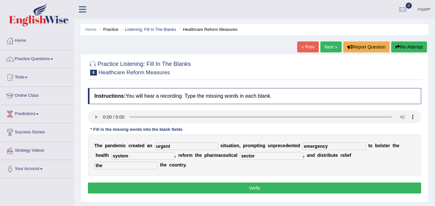
type input "emergency"
click at [208, 184] on button "Verify" at bounding box center [254, 188] width 333 height 11
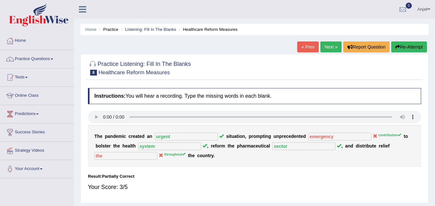
click at [324, 50] on link "Next »" at bounding box center [331, 47] width 21 height 11
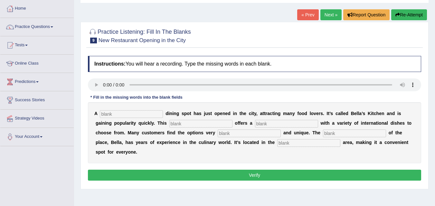
click at [135, 116] on input "text" at bounding box center [131, 114] width 63 height 8
click at [111, 115] on input "text" at bounding box center [131, 114] width 63 height 8
type input "new"
click at [199, 125] on input "text" at bounding box center [200, 124] width 63 height 8
type input "res"
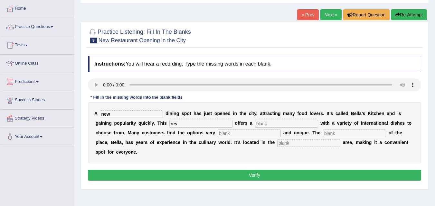
click at [268, 124] on input "text" at bounding box center [286, 124] width 63 height 8
type input "menu"
click at [235, 135] on input "text" at bounding box center [249, 134] width 63 height 8
type input "intres"
click at [341, 133] on input "text" at bounding box center [354, 134] width 63 height 8
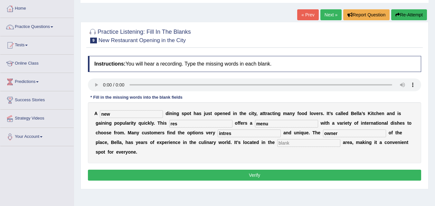
type input "owner"
click at [290, 143] on input "text" at bounding box center [308, 143] width 63 height 8
type input "downtoem"
click at [186, 123] on input "res" at bounding box center [200, 124] width 63 height 8
type input "resturant"
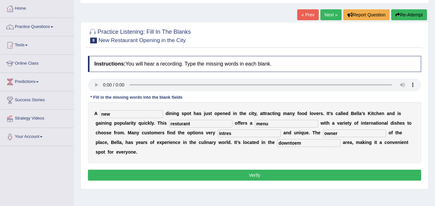
click at [251, 135] on input "intres" at bounding box center [249, 134] width 63 height 8
type input "intresting"
click at [247, 172] on button "Verify" at bounding box center [254, 175] width 333 height 11
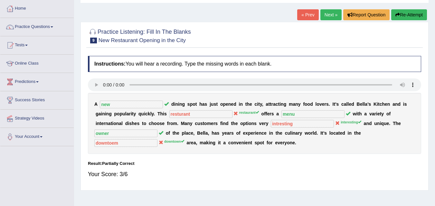
click at [405, 15] on button "Re-Attempt" at bounding box center [409, 14] width 36 height 11
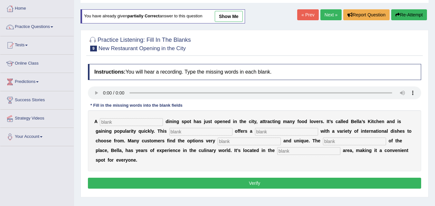
click at [122, 121] on input "text" at bounding box center [131, 123] width 63 height 8
type input "new"
click at [208, 130] on input "text" at bounding box center [200, 132] width 63 height 8
type input "restaurant"
click at [297, 137] on div "A new d i n i n g s p o t h a s j u s t o p e n e d i n t h e c i t y , a t t r…" at bounding box center [254, 140] width 333 height 61
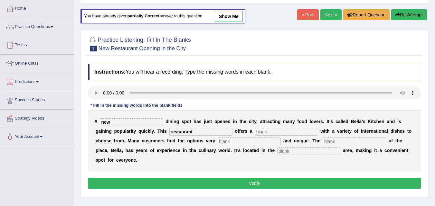
click at [300, 134] on input "text" at bounding box center [286, 132] width 63 height 8
type input "menu"
click at [272, 144] on input "text" at bounding box center [249, 142] width 63 height 8
type input "interesting"
click at [338, 142] on input "text" at bounding box center [354, 142] width 63 height 8
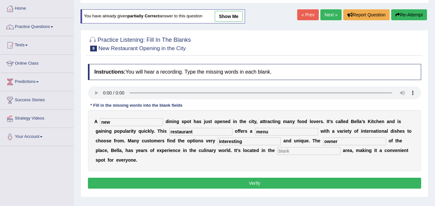
type input "owner"
click at [321, 153] on input "text" at bounding box center [308, 152] width 63 height 8
type input "downtown"
click at [311, 182] on button "Verify" at bounding box center [254, 183] width 333 height 11
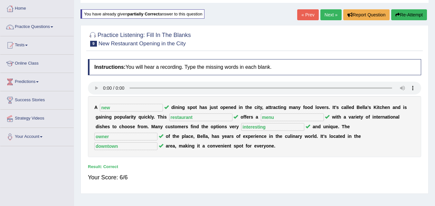
click at [326, 15] on link "Next »" at bounding box center [331, 14] width 21 height 11
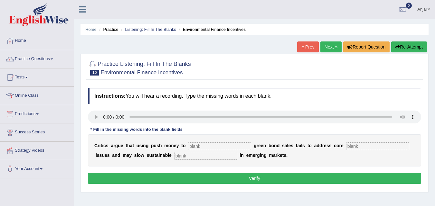
click at [200, 147] on input "text" at bounding box center [219, 147] width 63 height 8
click at [205, 147] on input "text" at bounding box center [219, 147] width 63 height 8
type input "boost"
click at [197, 159] on input "text" at bounding box center [205, 156] width 63 height 8
click at [360, 148] on input "text" at bounding box center [377, 147] width 63 height 8
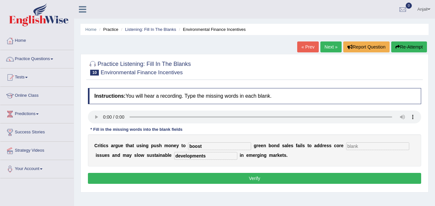
click at [257, 174] on button "Verify" at bounding box center [254, 178] width 333 height 11
click at [363, 145] on input "text" at bounding box center [377, 147] width 63 height 8
click at [210, 157] on input "developments" at bounding box center [205, 156] width 63 height 8
type input "development"
click at [361, 146] on input "text" at bounding box center [377, 147] width 63 height 8
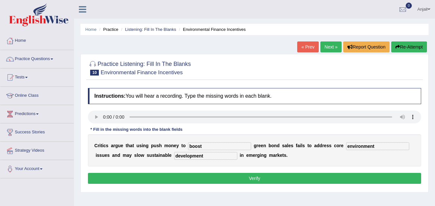
type input "environment"
click at [224, 176] on button "Verify" at bounding box center [254, 178] width 333 height 11
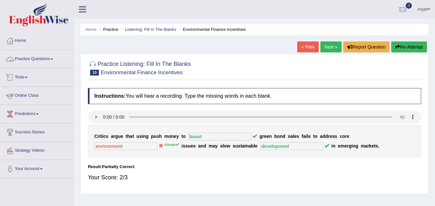
click at [53, 57] on link "Practice Questions" at bounding box center [36, 58] width 73 height 16
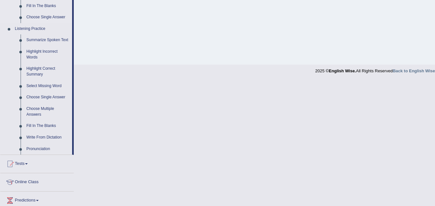
scroll to position [258, 0]
click at [46, 137] on link "Write From Dictation" at bounding box center [48, 138] width 49 height 12
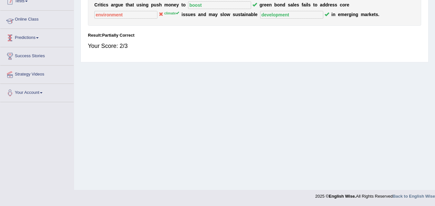
scroll to position [91, 0]
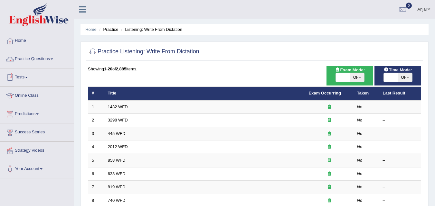
click at [36, 61] on link "Practice Questions" at bounding box center [36, 58] width 73 height 16
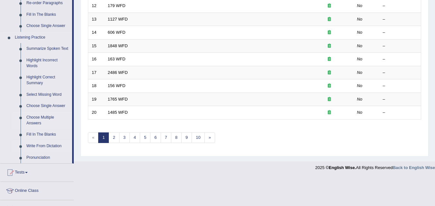
scroll to position [252, 0]
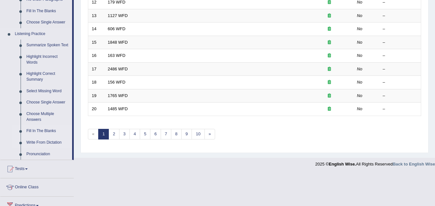
click at [43, 128] on link "Fill In The Blanks" at bounding box center [48, 132] width 49 height 12
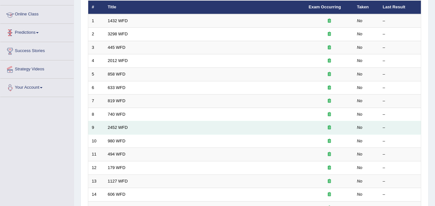
scroll to position [109, 0]
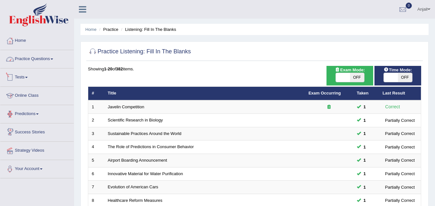
click at [63, 63] on link "Practice Questions" at bounding box center [36, 58] width 73 height 16
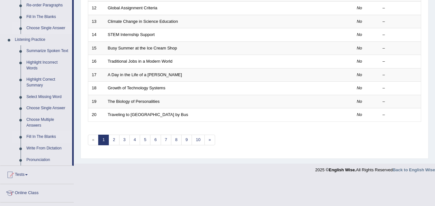
scroll to position [258, 0]
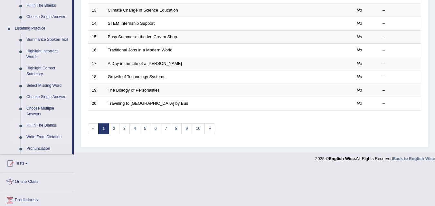
click at [45, 137] on link "Write From Dictation" at bounding box center [48, 138] width 49 height 12
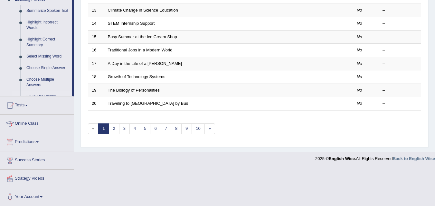
scroll to position [194, 0]
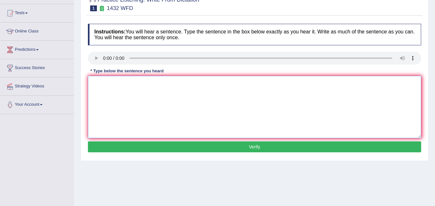
click at [145, 87] on textarea at bounding box center [254, 107] width 333 height 62
click at [120, 98] on textarea at bounding box center [254, 107] width 333 height 62
click at [94, 83] on textarea "most physical activity is beneficial for your health." at bounding box center [254, 107] width 333 height 62
type textarea "Most physical activity is beneficial for your health."
click at [196, 149] on button "Verify" at bounding box center [254, 147] width 333 height 11
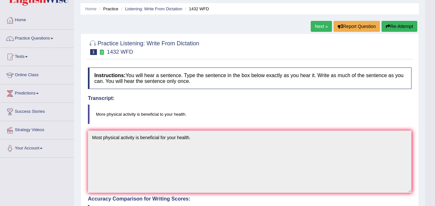
scroll to position [17, 0]
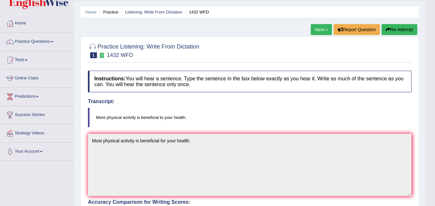
click at [317, 29] on link "Next »" at bounding box center [321, 29] width 21 height 11
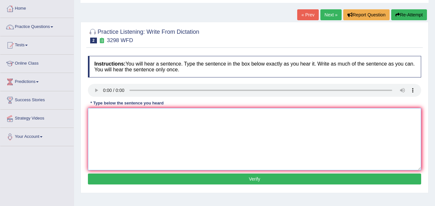
click at [104, 127] on textarea at bounding box center [254, 139] width 333 height 62
type textarea "A"
click at [109, 137] on textarea at bounding box center [254, 139] width 333 height 62
type textarea "AN APPDE Animal behaviour appear most distincts most to humans."
click at [152, 176] on button "Verify" at bounding box center [254, 179] width 333 height 11
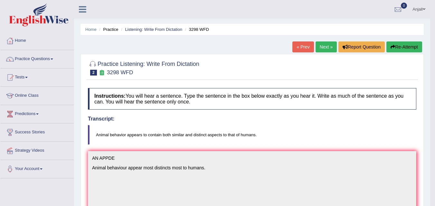
click at [327, 49] on link "Next »" at bounding box center [326, 47] width 21 height 11
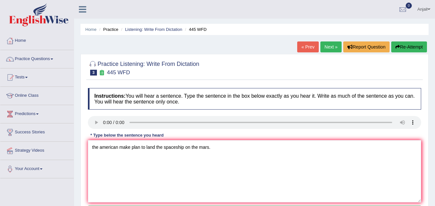
click at [93, 148] on textarea "the american make plan to land the spaceship on the mars." at bounding box center [254, 171] width 333 height 62
click at [121, 149] on textarea "The american make plan to land the spaceship on the mars." at bounding box center [254, 171] width 333 height 62
click at [160, 148] on textarea "The [DEMOGRAPHIC_DATA] astronoumers make plan to land the spaceship on the mars." at bounding box center [254, 171] width 333 height 62
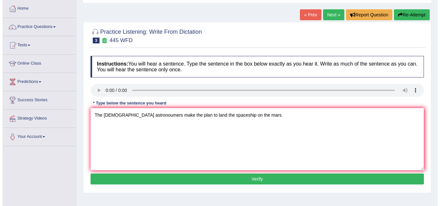
scroll to position [64, 0]
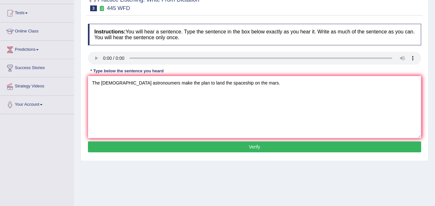
type textarea "The [DEMOGRAPHIC_DATA] astronoumers make the plan to land the spaceship on the …"
click at [239, 149] on button "Verify" at bounding box center [254, 147] width 333 height 11
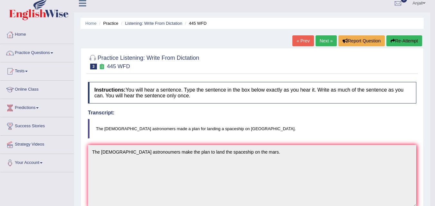
scroll to position [0, 0]
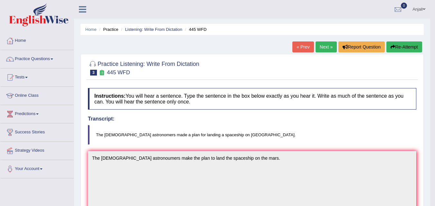
click at [326, 45] on link "Next »" at bounding box center [326, 47] width 21 height 11
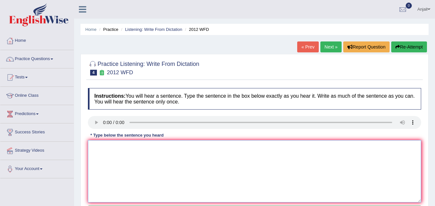
click at [105, 158] on textarea at bounding box center [254, 171] width 333 height 62
click at [103, 155] on textarea at bounding box center [254, 171] width 333 height 62
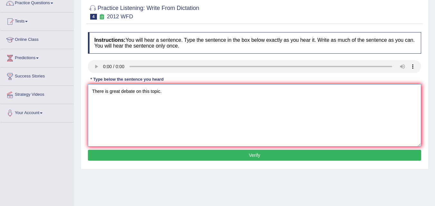
scroll to position [64, 0]
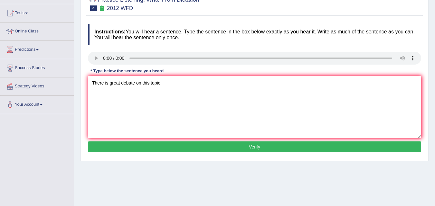
type textarea "There is great debate on this topic."
click at [172, 144] on button "Verify" at bounding box center [254, 147] width 333 height 11
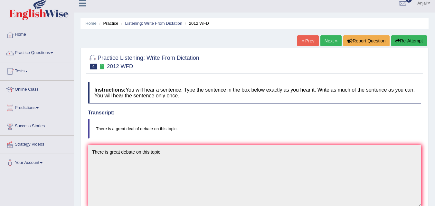
scroll to position [0, 0]
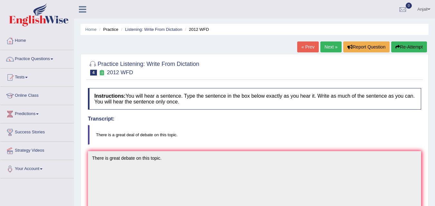
click at [327, 47] on link "Next »" at bounding box center [331, 47] width 21 height 11
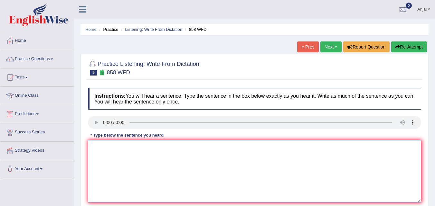
click at [103, 155] on textarea at bounding box center [254, 171] width 333 height 62
click at [331, 45] on link "Next »" at bounding box center [331, 47] width 21 height 11
click at [110, 168] on textarea at bounding box center [254, 171] width 333 height 62
type textarea "W"
click at [57, 53] on link "Practice Questions" at bounding box center [36, 58] width 73 height 16
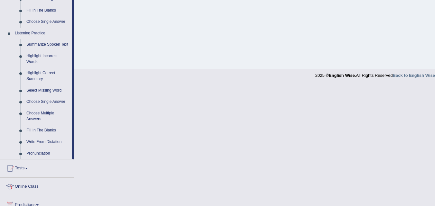
scroll to position [258, 0]
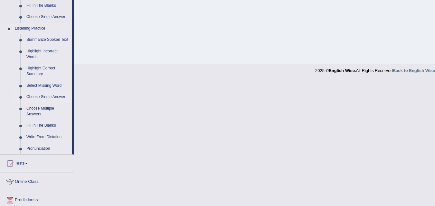
click at [54, 97] on link "Choose Single Answer" at bounding box center [48, 97] width 49 height 12
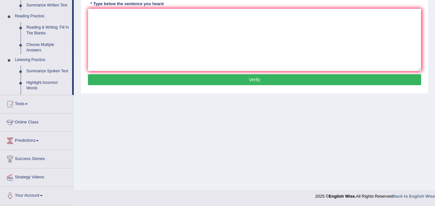
scroll to position [132, 0]
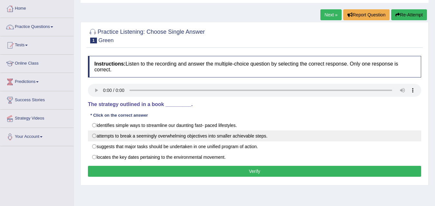
click at [126, 137] on label "attempts to break a seemingly overwhelming objectives into smaller achievable s…" at bounding box center [254, 136] width 333 height 11
radio input "true"
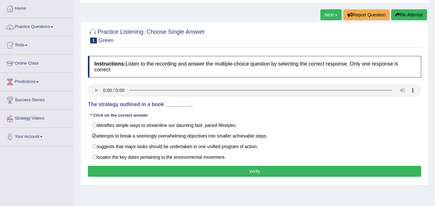
click at [167, 171] on button "Verify" at bounding box center [254, 171] width 333 height 11
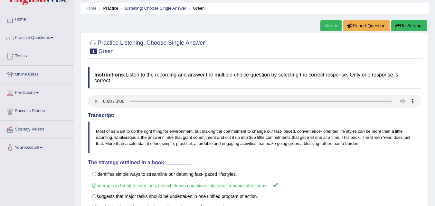
scroll to position [3, 0]
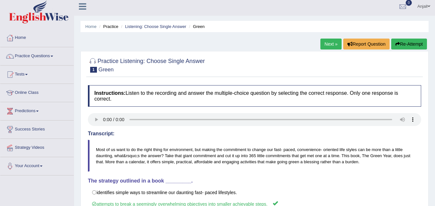
click at [330, 43] on link "Next »" at bounding box center [331, 44] width 21 height 11
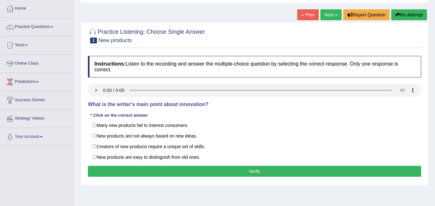
scroll to position [64, 0]
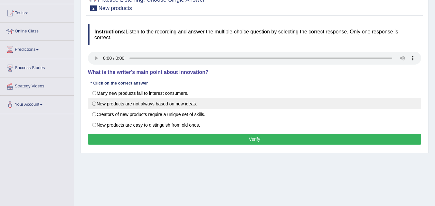
click at [227, 104] on label "New products are not always based on new ideas." at bounding box center [254, 104] width 333 height 11
radio input "true"
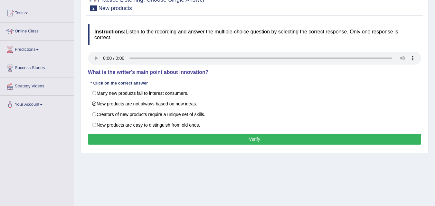
click at [237, 140] on button "Verify" at bounding box center [254, 139] width 333 height 11
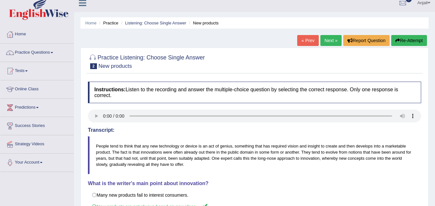
scroll to position [0, 0]
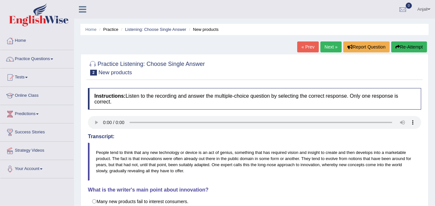
click at [326, 48] on link "Next »" at bounding box center [331, 47] width 21 height 11
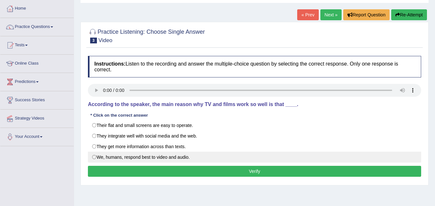
click at [239, 158] on label "We, humans, respond best to video and audio." at bounding box center [254, 157] width 333 height 11
radio input "true"
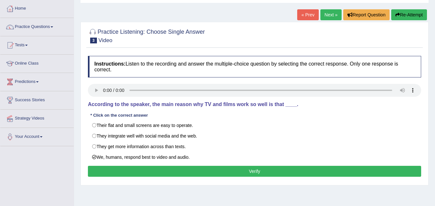
click at [243, 169] on button "Verify" at bounding box center [254, 171] width 333 height 11
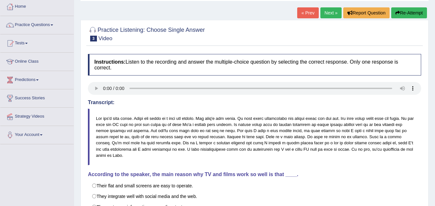
scroll to position [32, 0]
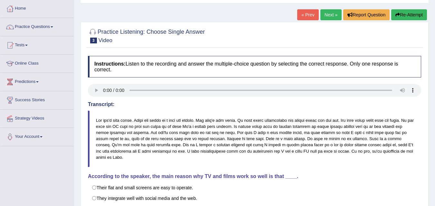
click at [331, 11] on link "Next »" at bounding box center [331, 14] width 21 height 11
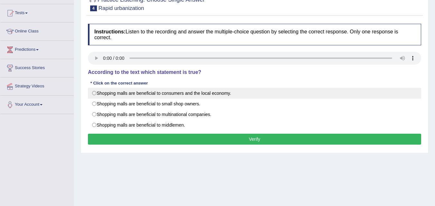
click at [344, 97] on label "Shopping malls are beneficial to consumers and the local economy." at bounding box center [254, 93] width 333 height 11
radio input "true"
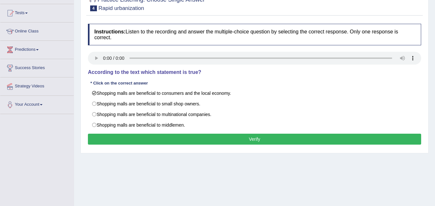
click at [328, 136] on button "Verify" at bounding box center [254, 139] width 333 height 11
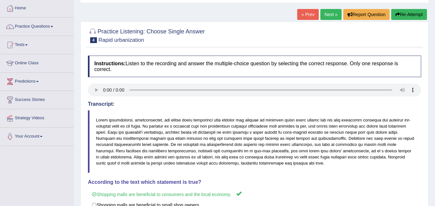
scroll to position [32, 0]
click at [330, 15] on link "Next »" at bounding box center [331, 14] width 21 height 11
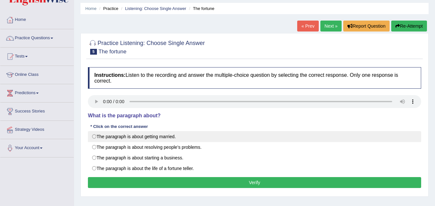
scroll to position [32, 0]
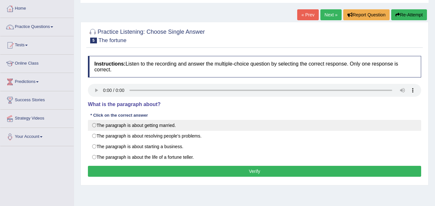
click at [236, 160] on label "The paragraph is about the life of a fortune teller." at bounding box center [254, 157] width 333 height 11
radio input "true"
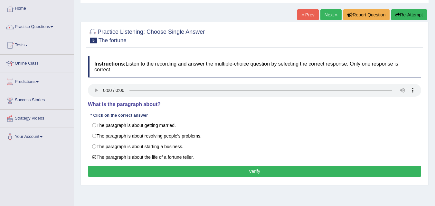
click at [248, 174] on button "Verify" at bounding box center [254, 171] width 333 height 11
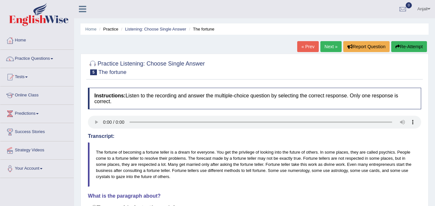
scroll to position [0, 0]
click at [331, 51] on link "Next »" at bounding box center [331, 47] width 21 height 11
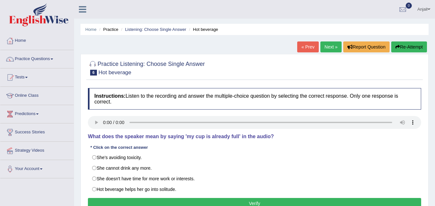
scroll to position [32, 0]
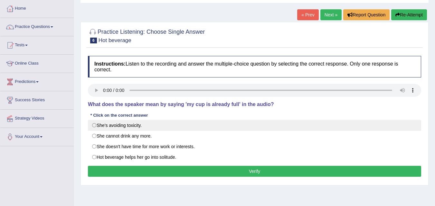
click at [206, 126] on label "She's avoiding toxicity." at bounding box center [254, 125] width 333 height 11
radio input "true"
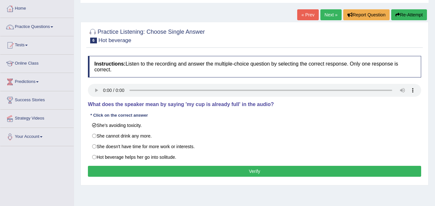
click at [254, 170] on button "Verify" at bounding box center [254, 171] width 333 height 11
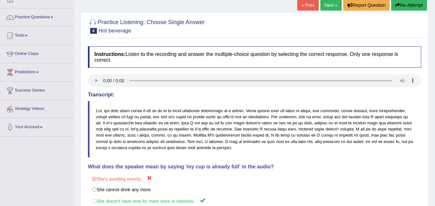
scroll to position [3, 0]
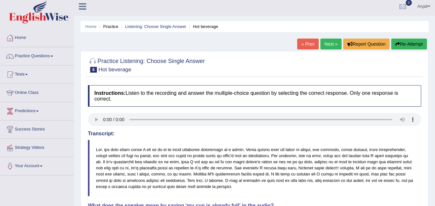
click at [334, 40] on link "Next »" at bounding box center [331, 44] width 21 height 11
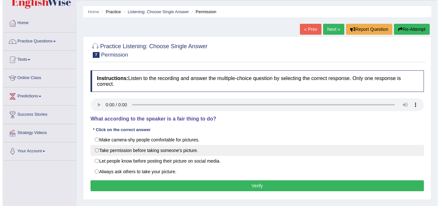
scroll to position [32, 0]
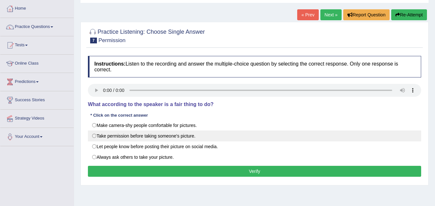
click at [299, 137] on label "Take permission before taking someone's picture." at bounding box center [254, 136] width 333 height 11
radio input "true"
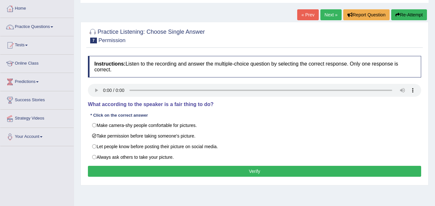
click at [292, 171] on button "Verify" at bounding box center [254, 171] width 333 height 11
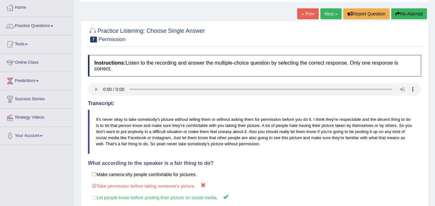
scroll to position [0, 0]
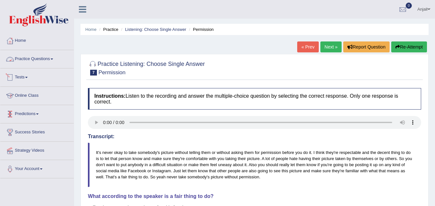
click at [60, 59] on link "Practice Questions" at bounding box center [36, 58] width 73 height 16
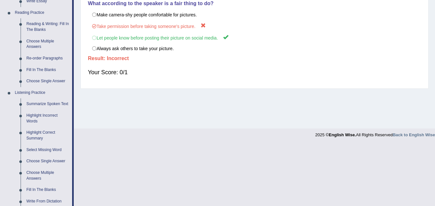
scroll to position [226, 0]
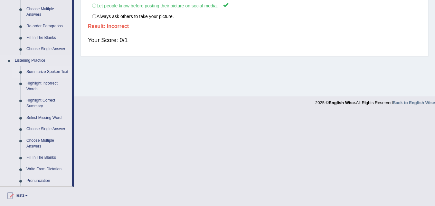
click at [54, 71] on link "Summarize Spoken Text" at bounding box center [48, 72] width 49 height 12
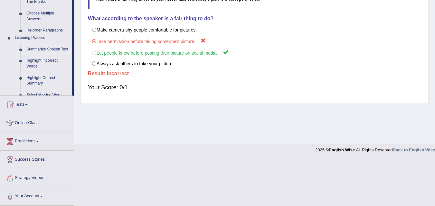
scroll to position [132, 0]
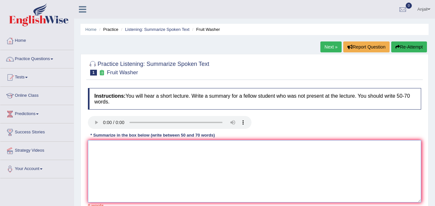
paste textarea "The speaker provided a comprehensive overview of [main topic], highlighting sev…"
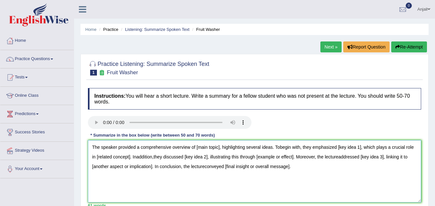
click at [219, 148] on textarea "The speaker provided a comprehensive overview of [main topic], highlighting sev…" at bounding box center [254, 171] width 333 height 62
click at [397, 148] on textarea "The speaker provided a comprehensive overview of washing fruits and vegetables,…" at bounding box center [254, 171] width 333 height 62
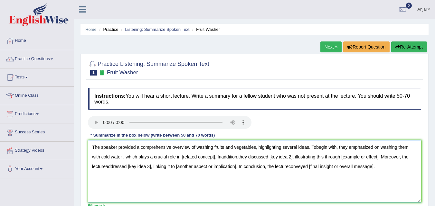
click at [215, 158] on textarea "The speaker provided a comprehensive overview of washing fruits and vegetables,…" at bounding box center [254, 171] width 333 height 62
click at [323, 158] on textarea "The speaker provided a comprehensive overview of washing fruits and vegetables,…" at bounding box center [254, 171] width 333 height 62
click at [324, 158] on textarea "The speaker provided a comprehensive overview of washing fruits and vegetables,…" at bounding box center [254, 171] width 333 height 62
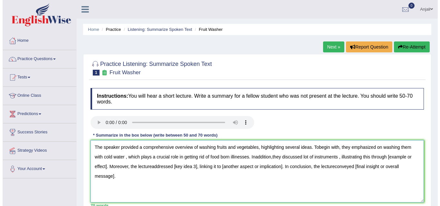
scroll to position [32, 0]
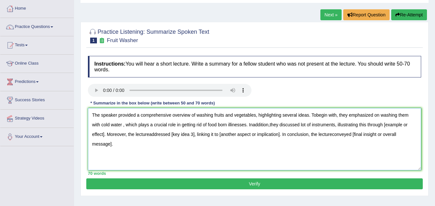
click at [379, 116] on textarea "The speaker provided a comprehensive overview of washing fruits and vegetables,…" at bounding box center [254, 139] width 333 height 62
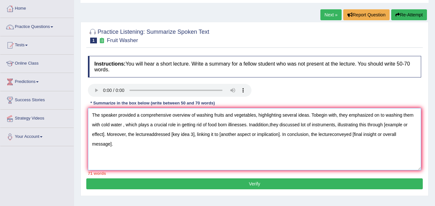
click at [403, 115] on textarea "The speaker provided a comprehensive overview of washing fruits and vegetables,…" at bounding box center [254, 139] width 333 height 62
click at [114, 126] on textarea "The speaker provided a comprehensive overview of washing fruits and vegetables,…" at bounding box center [254, 139] width 333 height 62
click at [410, 125] on textarea "The speaker provided a comprehensive overview of washing fruits and vegetables,…" at bounding box center [254, 139] width 333 height 62
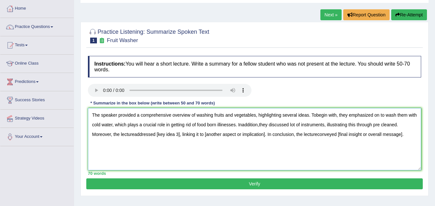
click at [179, 136] on textarea "The speaker provided a comprehensive overview of washing fruits and vegetables,…" at bounding box center [254, 139] width 333 height 62
click at [180, 135] on textarea "The speaker provided a comprehensive overview of washing fruits and vegetables,…" at bounding box center [254, 139] width 333 height 62
click at [134, 134] on textarea "The speaker provided a comprehensive overview of washing fruits and vegetables,…" at bounding box center [254, 139] width 333 height 62
click at [156, 135] on textarea "The speaker provided a comprehensive overview of washing fruits and vegetables,…" at bounding box center [254, 139] width 333 height 62
click at [309, 115] on textarea "The speaker provided a comprehensive overview of washing fruits and vegetables,…" at bounding box center [254, 139] width 333 height 62
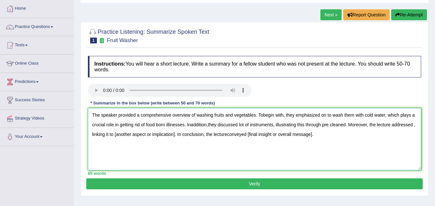
click at [414, 124] on textarea "The speaker provided a comprehensive overview of washing fruits and vegetables.…" at bounding box center [254, 139] width 333 height 62
click at [348, 126] on textarea "The speaker provided a comprehensive overview of washing fruits and vegetables.…" at bounding box center [254, 139] width 333 height 62
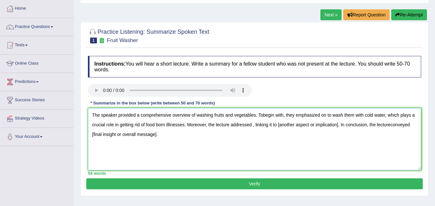
click at [253, 126] on textarea "The speaker provided a comprehensive overview of washing fruits and vegetables.…" at bounding box center [254, 139] width 333 height 62
click at [408, 126] on textarea "The speaker provided a comprehensive overview of washing fruits and vegetables.…" at bounding box center [254, 139] width 333 height 62
click at [113, 135] on textarea "The speaker provided a comprehensive overview of washing fruits and vegetables.…" at bounding box center [254, 139] width 333 height 62
click at [203, 135] on textarea "The speaker provided a comprehensive overview of washing fruits and vegetables.…" at bounding box center [254, 139] width 333 height 62
type textarea "The speaker provided a comprehensive overview of washing fruits and vegetables.…"
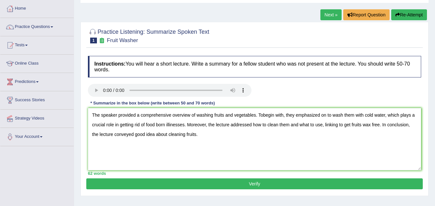
click at [237, 183] on button "Verify" at bounding box center [254, 184] width 337 height 11
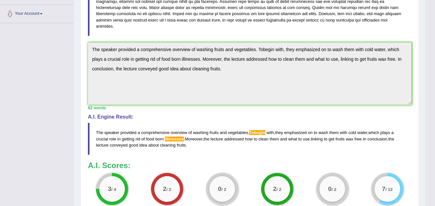
scroll to position [188, 0]
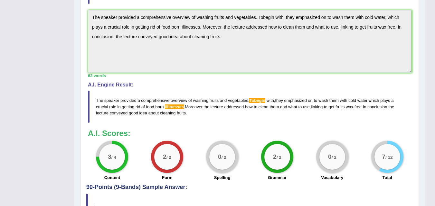
click at [336, 156] on small "/ 2" at bounding box center [333, 158] width 5 height 5
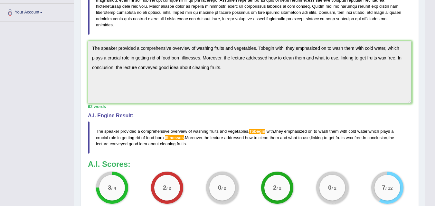
scroll to position [123, 0]
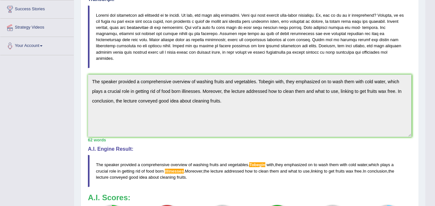
drag, startPoint x: 95, startPoint y: 158, endPoint x: 121, endPoint y: 156, distance: 26.3
click at [121, 156] on blockquote "The speaker provided a comprehensive overview of washing fruits and vegetables …" at bounding box center [250, 171] width 324 height 32
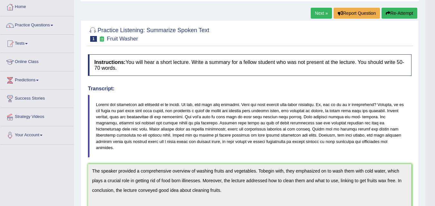
scroll to position [0, 0]
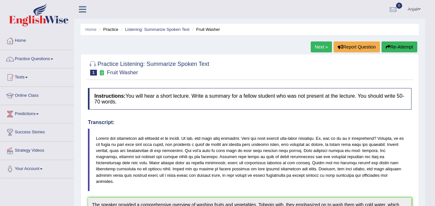
click at [315, 49] on link "Next »" at bounding box center [321, 47] width 21 height 11
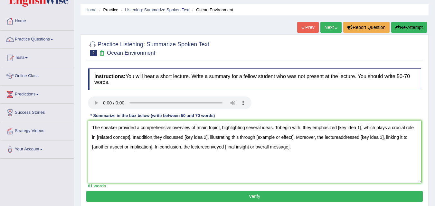
scroll to position [32, 0]
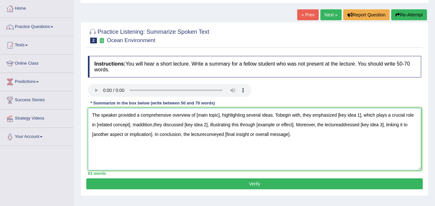
click at [219, 115] on textarea "The speaker provided a comprehensive overview of [main topic], highlighting sev…" at bounding box center [254, 139] width 333 height 62
click at [288, 115] on textarea "The speaker provided a comprehensive overview of ocean pollution, highlighting …" at bounding box center [254, 139] width 333 height 62
click at [369, 114] on textarea "The speaker provided a comprehensive overview of ocean pollution, highlighting …" at bounding box center [254, 139] width 333 height 62
click at [168, 125] on textarea "The speaker provided a comprehensive overview of ocean pollution, highlighting …" at bounding box center [254, 139] width 333 height 62
click at [169, 126] on textarea "The speaker provided a comprehensive overview of ocean pollution, highlighting …" at bounding box center [254, 139] width 333 height 62
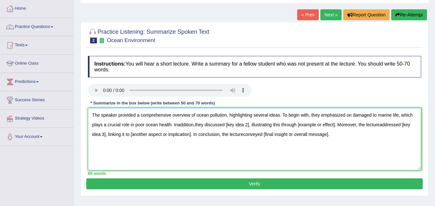
click at [249, 125] on textarea "The speaker provided a comprehensive overview of ocean pollution, highlighting …" at bounding box center [254, 139] width 333 height 62
click at [325, 126] on textarea "The speaker provided a comprehensive overview of ocean pollution, highlighting …" at bounding box center [254, 139] width 333 height 62
click at [365, 125] on textarea "The speaker provided a comprehensive overview of ocean pollution, highlighting …" at bounding box center [254, 139] width 333 height 62
click at [411, 125] on textarea "The speaker provided a comprehensive overview of ocean pollution, highlighting …" at bounding box center [254, 139] width 333 height 62
click at [413, 124] on textarea "The speaker provided a comprehensive overview of ocean pollution, highlighting …" at bounding box center [254, 139] width 333 height 62
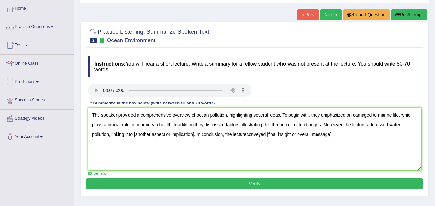
click at [194, 136] on textarea "The speaker provided a comprehensive overview of ocean pollution, highlighting …" at bounding box center [254, 139] width 333 height 62
click at [216, 134] on textarea "The speaker provided a comprehensive overview of ocean pollution, highlighting …" at bounding box center [254, 139] width 333 height 62
click at [302, 135] on textarea "The speaker provided a comprehensive overview of ocean pollution, highlighting …" at bounding box center [254, 139] width 333 height 62
type textarea "The speaker provided a comprehensive overview of ocean pollution, highlighting …"
click at [259, 189] on button "Verify" at bounding box center [254, 184] width 337 height 11
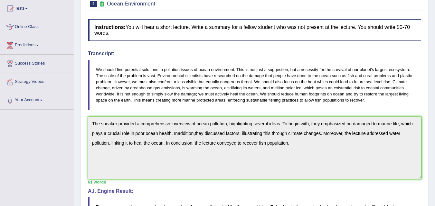
scroll to position [64, 0]
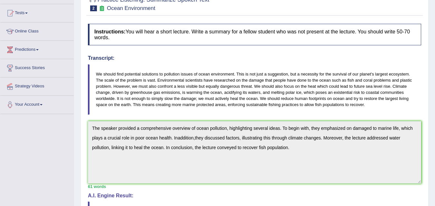
drag, startPoint x: 99, startPoint y: 73, endPoint x: 185, endPoint y: 95, distance: 88.6
click at [185, 95] on blockquote "We should find potential solutions to pollution issues of ocean environment. Th…" at bounding box center [254, 89] width 333 height 51
drag, startPoint x: 98, startPoint y: 72, endPoint x: 129, endPoint y: 80, distance: 31.9
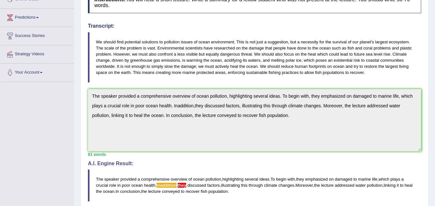
scroll to position [0, 0]
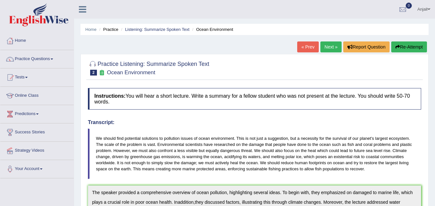
click at [322, 46] on link "Next »" at bounding box center [331, 47] width 21 height 11
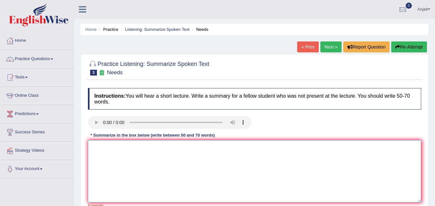
paste textarea "The speaker provided a comprehensive overview of [main topic], highlighting sev…"
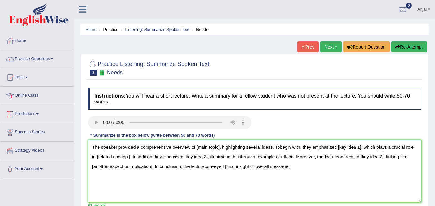
click at [219, 148] on textarea "The speaker provided a comprehensive overview of [main topic], highlighting sev…" at bounding box center [254, 171] width 333 height 62
click at [350, 148] on textarea "The speaker provided a comprehensive overview of needs, highlighting several id…" at bounding box center [254, 171] width 333 height 62
click at [153, 157] on textarea "The speaker provided a comprehensive overview of needs, highlighting several id…" at bounding box center [254, 171] width 333 height 62
click at [230, 158] on textarea "The speaker provided a comprehensive overview of needs, highlighting several id…" at bounding box center [254, 171] width 333 height 62
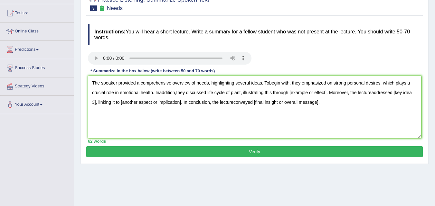
scroll to position [32, 0]
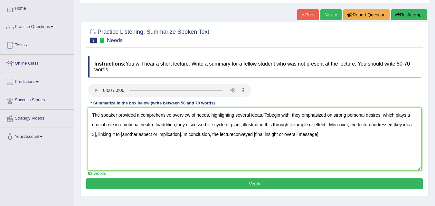
click at [326, 125] on textarea "The speaker provided a comprehensive overview of needs, highlighting several id…" at bounding box center [254, 139] width 333 height 62
click at [366, 125] on textarea "The speaker provided a comprehensive overview of needs, highlighting several id…" at bounding box center [254, 139] width 333 height 62
click at [269, 114] on textarea "The speaker provided a comprehensive overview of needs, highlighting several id…" at bounding box center [254, 139] width 333 height 62
click at [366, 126] on textarea "The speaker provided a comprehensive overview of needs, highlighting several id…" at bounding box center [254, 139] width 333 height 62
click at [412, 124] on textarea "The speaker provided a comprehensive overview of needs, highlighting several id…" at bounding box center [254, 139] width 333 height 62
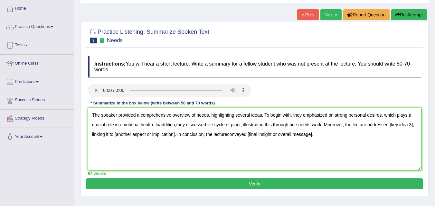
click at [412, 126] on textarea "The speaker provided a comprehensive overview of needs, highlighting several id…" at bounding box center [254, 139] width 333 height 62
click at [189, 135] on textarea "The speaker provided a comprehensive overview of needs, highlighting several id…" at bounding box center [254, 139] width 333 height 62
click at [219, 136] on textarea "The speaker provided a comprehensive overview of needs, highlighting several id…" at bounding box center [254, 139] width 333 height 62
click at [305, 135] on textarea "The speaker provided a comprehensive overview of needs, highlighting several id…" at bounding box center [254, 139] width 333 height 62
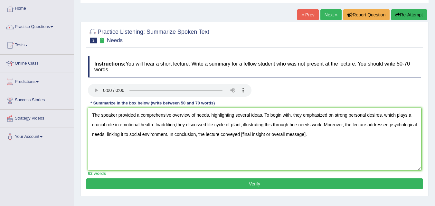
click at [306, 135] on textarea "The speaker provided a comprehensive overview of needs, highlighting several id…" at bounding box center [254, 139] width 333 height 62
type textarea "The speaker provided a comprehensive overview of needs, highlighting several id…"
click at [268, 183] on button "Verify" at bounding box center [254, 184] width 337 height 11
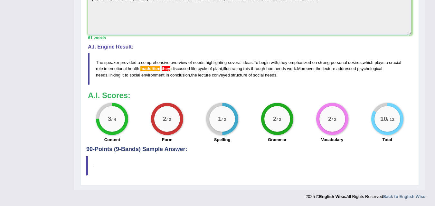
scroll to position [220, 0]
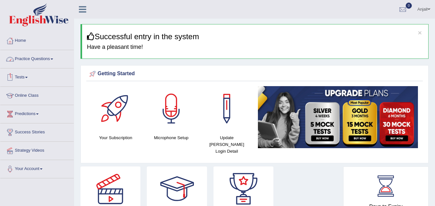
click at [49, 58] on link "Practice Questions" at bounding box center [36, 58] width 73 height 16
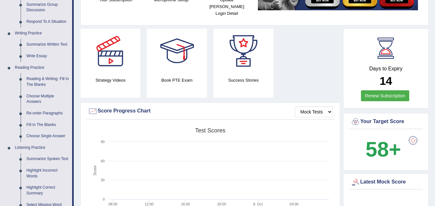
scroll to position [226, 0]
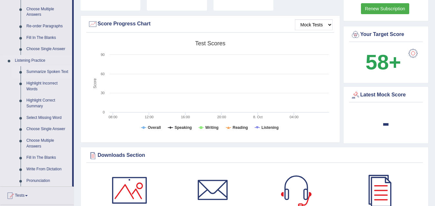
click at [62, 70] on link "Summarize Spoken Text" at bounding box center [48, 72] width 49 height 12
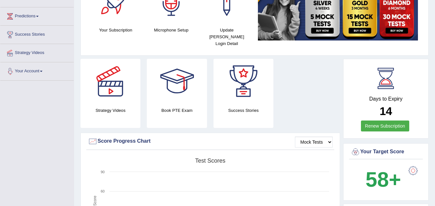
scroll to position [119, 0]
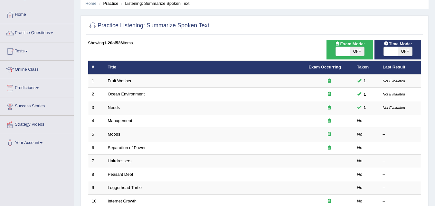
scroll to position [32, 0]
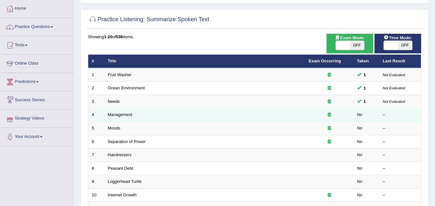
click at [114, 111] on td "Management" at bounding box center [204, 116] width 201 height 14
click at [119, 116] on link "Management" at bounding box center [120, 114] width 24 height 5
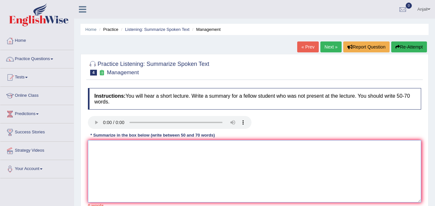
paste textarea "The speaker provided a comprehensive overview of [main topic], highlighting sev…"
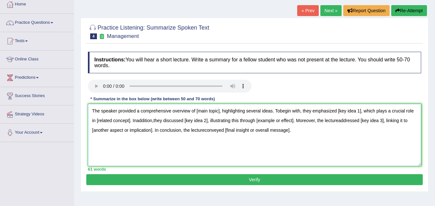
scroll to position [32, 0]
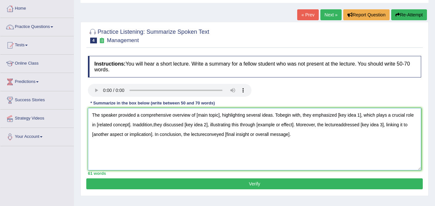
type textarea "The speaker provided a comprehensive overview of [main topic], highlighting sev…"
click at [219, 115] on textarea "The speaker provided a comprehensive overview of [main topic], highlighting sev…" at bounding box center [254, 139] width 333 height 62
click at [285, 117] on textarea "The speaker provided a comprehensive overview of managic skills, highlighting s…" at bounding box center [254, 139] width 333 height 62
click at [367, 115] on textarea "The speaker provided a comprehensive overview of managic skills, highlighting s…" at bounding box center [254, 139] width 333 height 62
click at [156, 124] on textarea "The speaker provided a comprehensive overview of managic skills, highlighting s…" at bounding box center [254, 139] width 333 height 62
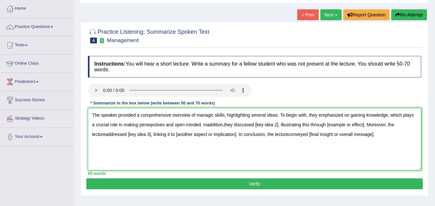
drag, startPoint x: 223, startPoint y: 124, endPoint x: 232, endPoint y: 127, distance: 9.4
click at [223, 124] on textarea "The speaker provided a comprehensive overview of managic skills, highlighting s…" at bounding box center [254, 139] width 333 height 62
click at [279, 126] on textarea "The speaker provided a comprehensive overview of managic skills, highlighting s…" at bounding box center [254, 139] width 333 height 62
click at [174, 125] on textarea "The speaker provided a comprehensive overview of managic skills, highlighting s…" at bounding box center [254, 139] width 333 height 62
click at [348, 125] on textarea "The speaker provided a comprehensive overview of managic skills, highlighting s…" at bounding box center [254, 139] width 333 height 62
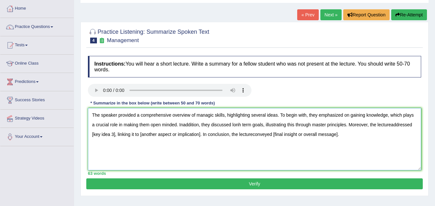
drag, startPoint x: 391, startPoint y: 124, endPoint x: 396, endPoint y: 129, distance: 6.8
click at [391, 125] on textarea "The speaker provided a comprehensive overview of managic skills, highlighting s…" at bounding box center [254, 139] width 333 height 62
click at [253, 134] on textarea "The speaker provided a comprehensive overview of managic skills, highlighting s…" at bounding box center [254, 139] width 333 height 62
click at [339, 135] on textarea "The speaker provided a comprehensive overview of managic skills, highlighting s…" at bounding box center [254, 139] width 333 height 62
click at [274, 136] on textarea "The speaker provided a comprehensive overview of managic skills, highlighting s…" at bounding box center [254, 139] width 333 height 62
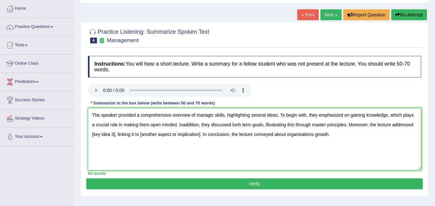
click at [115, 135] on textarea "The speaker provided a comprehensive overview of managic skills, highlighting s…" at bounding box center [254, 139] width 333 height 62
click at [241, 126] on textarea "The speaker provided a comprehensive overview of managic skills, highlighting s…" at bounding box center [254, 139] width 333 height 62
click at [258, 135] on textarea "The speaker provided a comprehensive overview of managic skills, highlighting s…" at bounding box center [254, 139] width 333 height 62
type textarea "The speaker provided a comprehensive overview of managic skills, highlighting s…"
click at [187, 182] on button "Verify" at bounding box center [254, 184] width 337 height 11
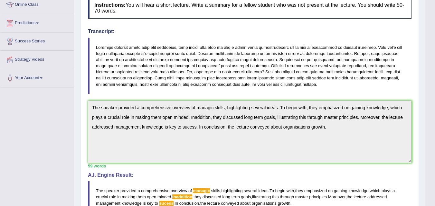
scroll to position [0, 0]
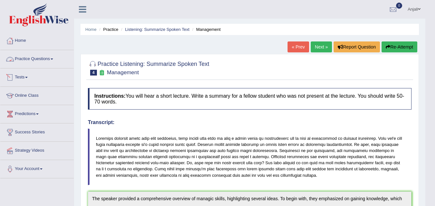
click at [53, 55] on link "Practice Questions" at bounding box center [36, 58] width 73 height 16
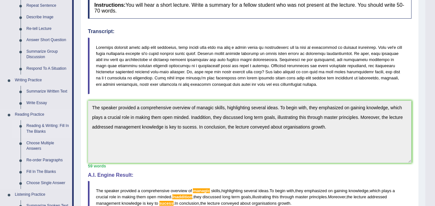
scroll to position [97, 0]
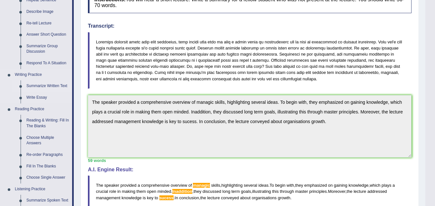
click at [44, 85] on link "Summarize Written Text" at bounding box center [48, 87] width 49 height 12
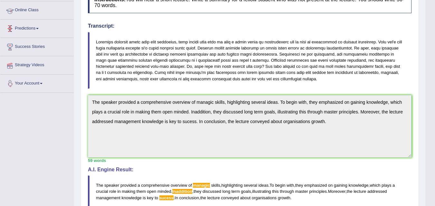
scroll to position [143, 0]
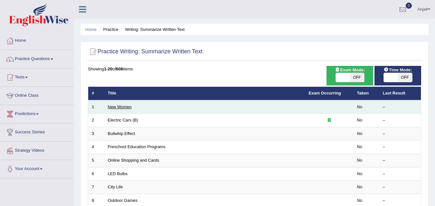
click at [124, 105] on link "New Women" at bounding box center [120, 107] width 24 height 5
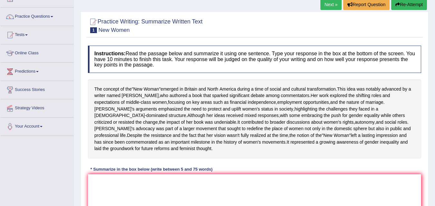
scroll to position [37, 0]
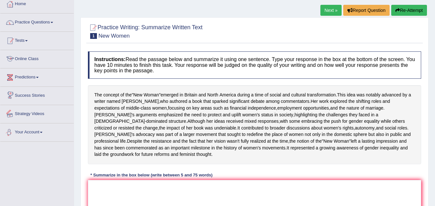
click at [34, 45] on link "Tests" at bounding box center [36, 40] width 73 height 16
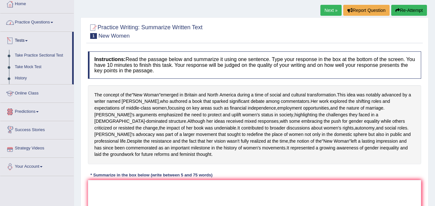
click at [45, 23] on link "Practice Questions" at bounding box center [36, 22] width 73 height 16
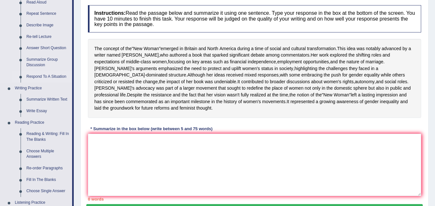
scroll to position [69, 0]
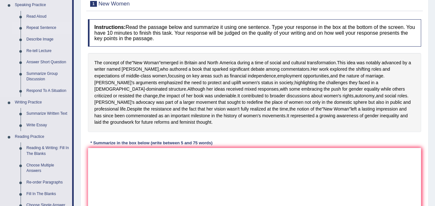
click at [49, 29] on link "Repeat Sentence" at bounding box center [48, 28] width 49 height 12
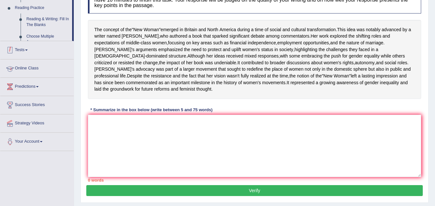
scroll to position [133, 0]
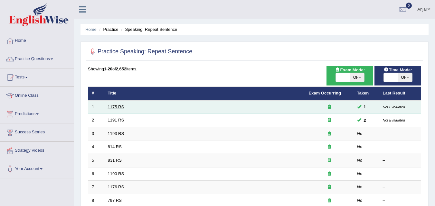
click at [112, 106] on link "1175 RS" at bounding box center [116, 107] width 16 height 5
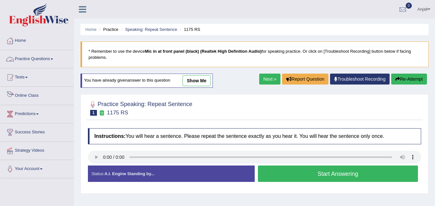
click at [48, 59] on link "Practice Questions" at bounding box center [36, 58] width 73 height 16
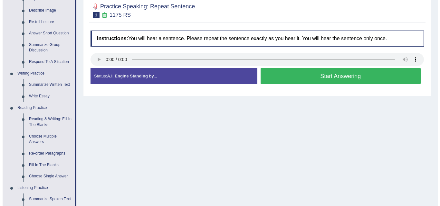
scroll to position [97, 0]
